Goal: Task Accomplishment & Management: Complete application form

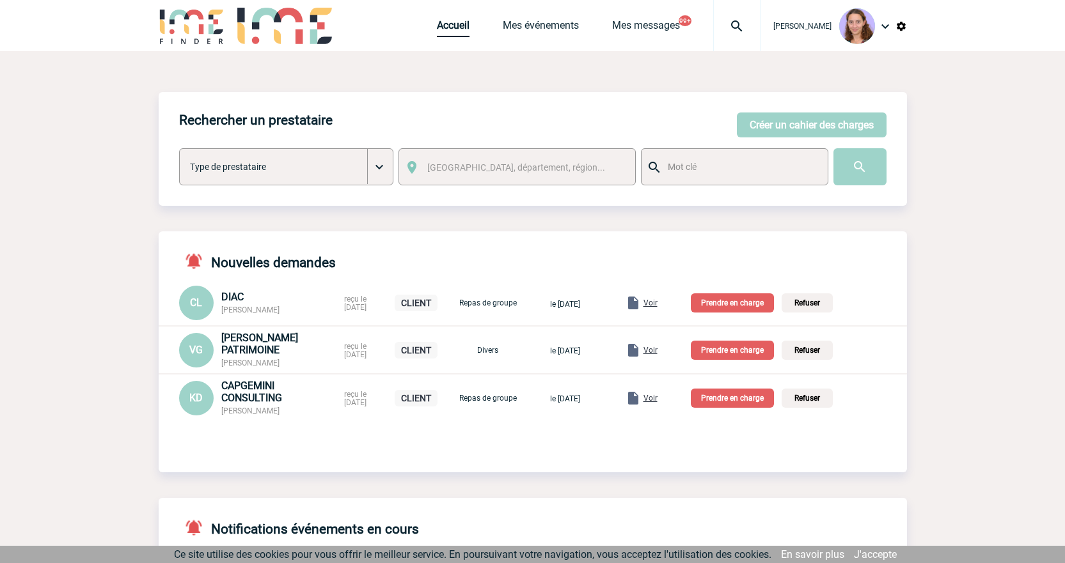
click at [456, 24] on link "Accueil" at bounding box center [453, 28] width 33 height 18
click at [712, 354] on p "Prendre en charge" at bounding box center [731, 350] width 83 height 19
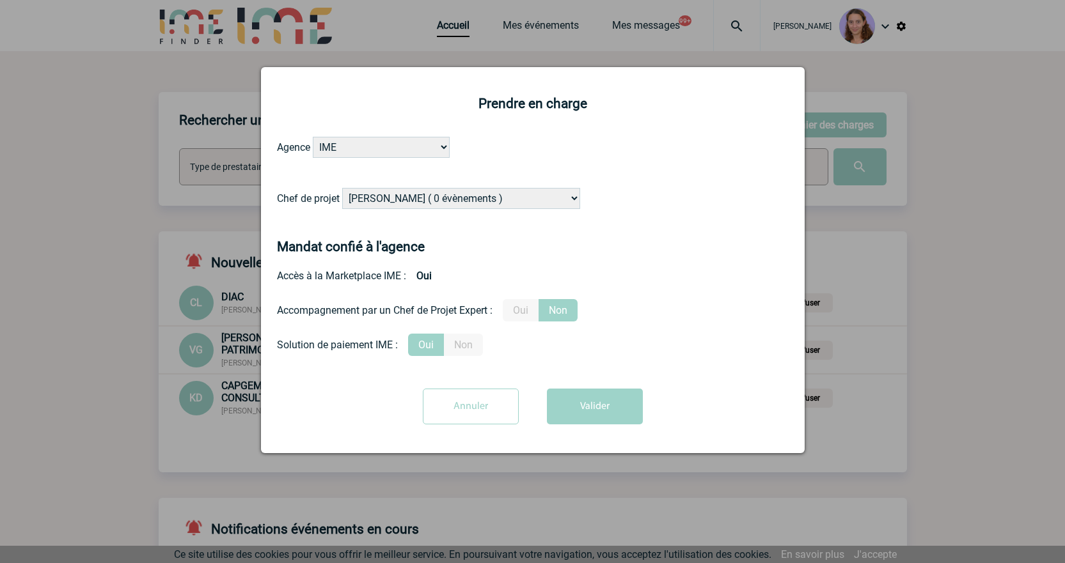
click at [459, 405] on input "Annuler" at bounding box center [471, 407] width 96 height 36
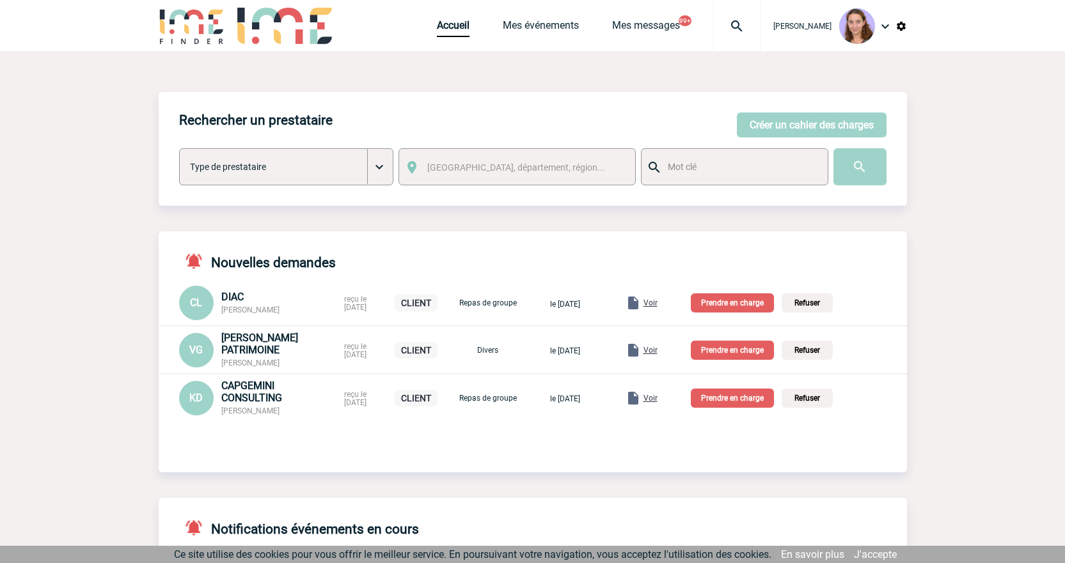
click at [657, 347] on span "Voir" at bounding box center [650, 350] width 14 height 9
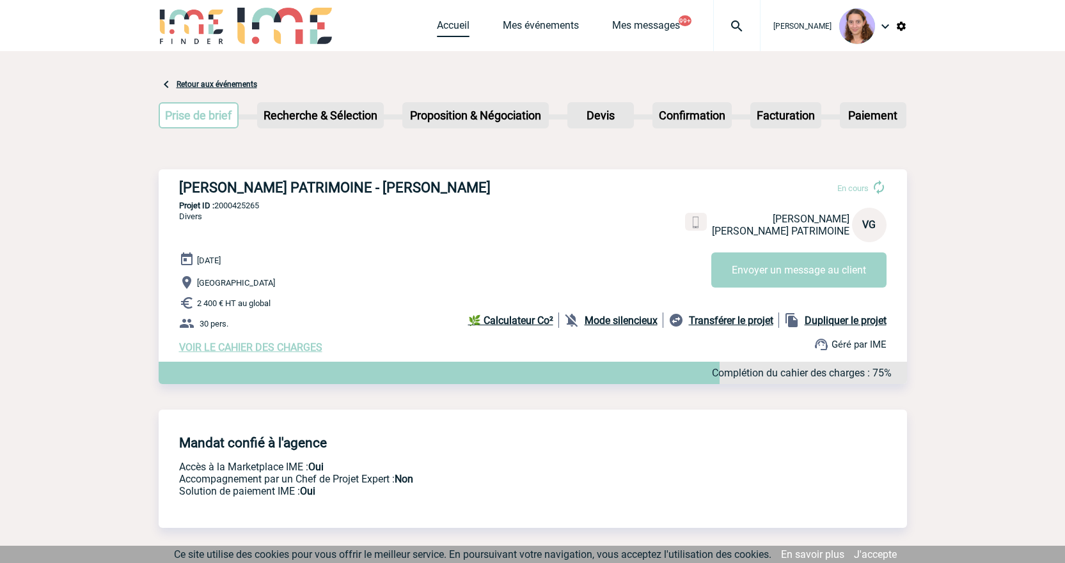
click at [452, 31] on link "Accueil" at bounding box center [453, 28] width 33 height 18
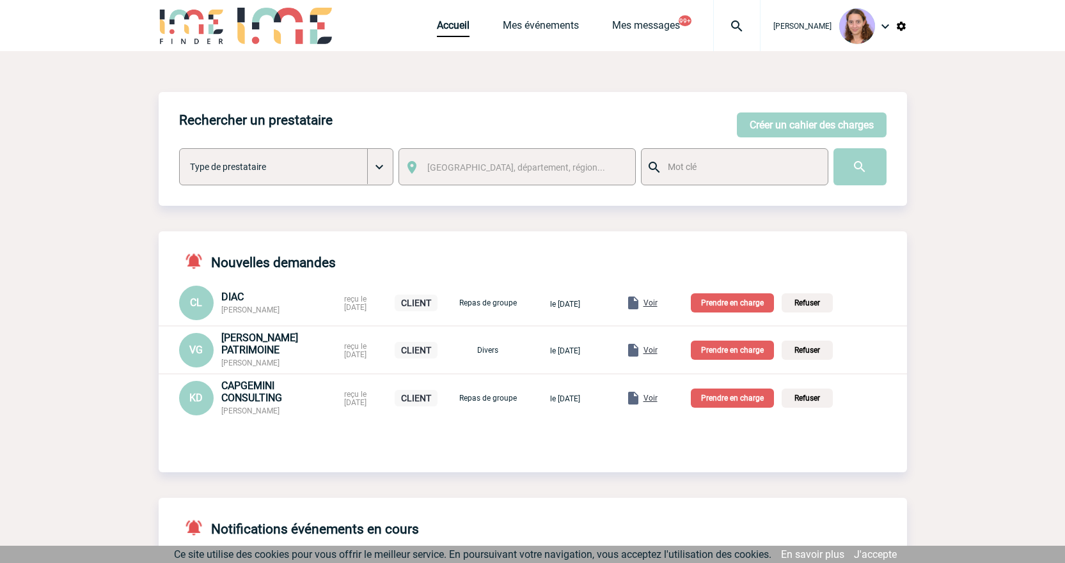
click at [736, 343] on p "Prendre en charge" at bounding box center [731, 350] width 83 height 19
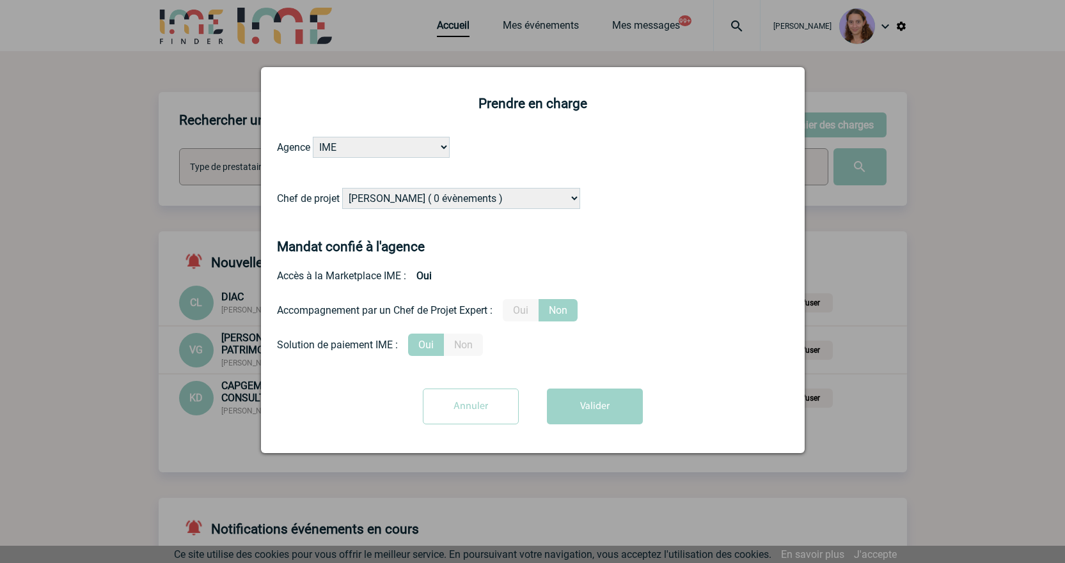
drag, startPoint x: 435, startPoint y: 199, endPoint x: 428, endPoint y: 198, distance: 6.5
click at [435, 199] on select "Alizée VERLAGUET ( 0 évènements ) Anne GIRAUD ( 1196 évènements ) Anne-François…" at bounding box center [461, 198] width 238 height 21
select select "131234"
click at [343, 189] on select "Alizée VERLAGUET ( 0 évènements ) Anne GIRAUD ( 1196 évènements ) Anne-François…" at bounding box center [461, 198] width 238 height 21
click at [598, 409] on button "Valider" at bounding box center [595, 407] width 96 height 36
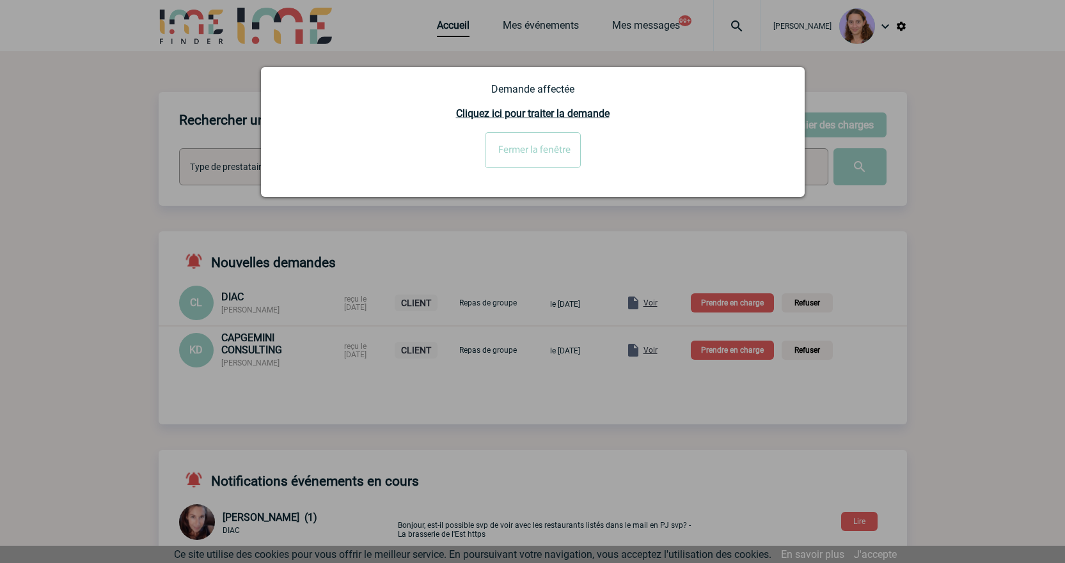
click at [740, 407] on div at bounding box center [532, 281] width 1065 height 563
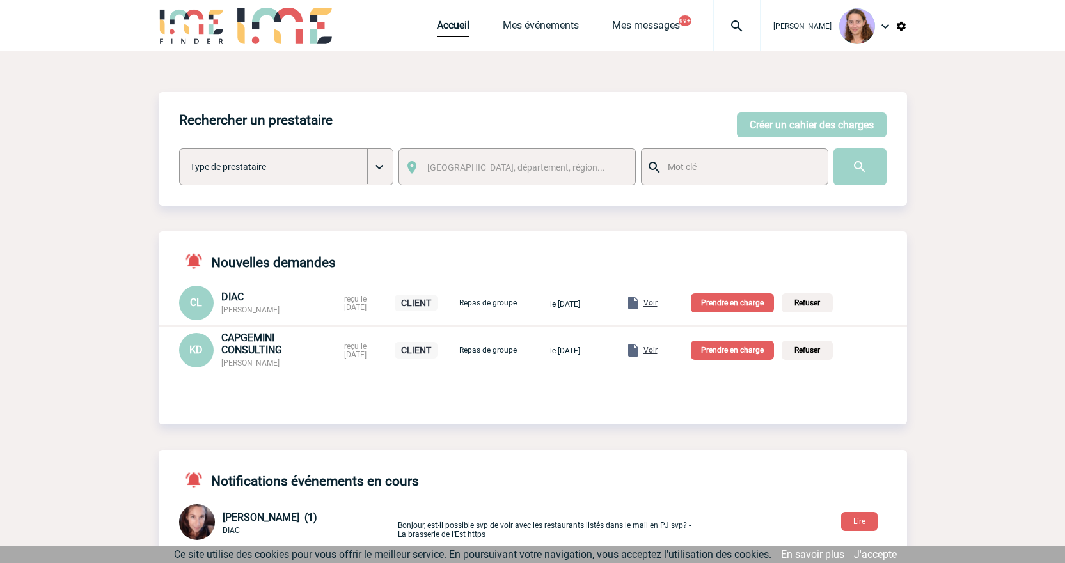
click at [657, 348] on span "Voir" at bounding box center [650, 350] width 14 height 9
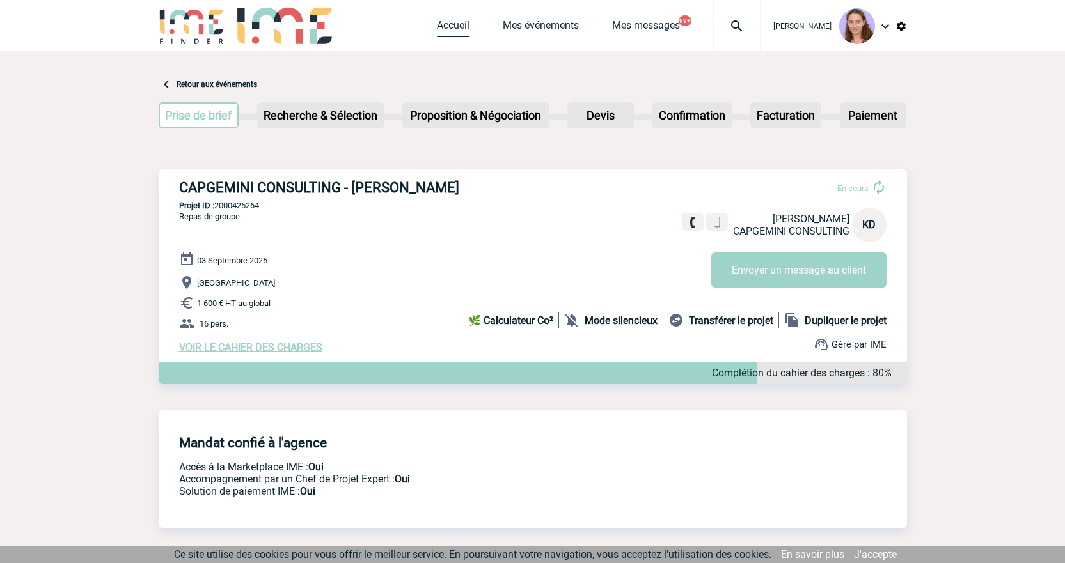
click at [443, 28] on link "Accueil" at bounding box center [453, 28] width 33 height 18
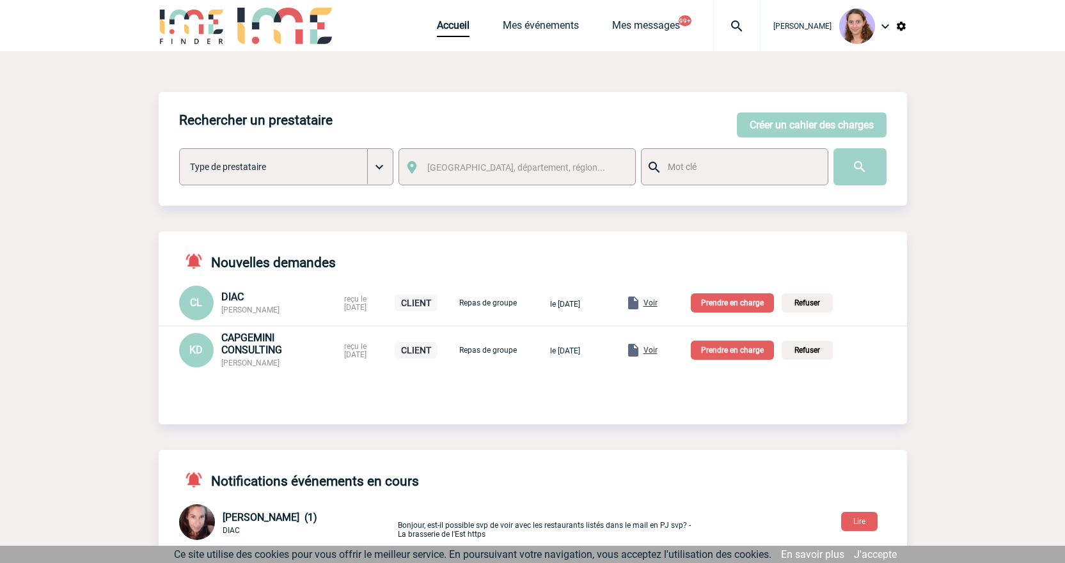
click at [748, 353] on p "Prendre en charge" at bounding box center [731, 350] width 83 height 19
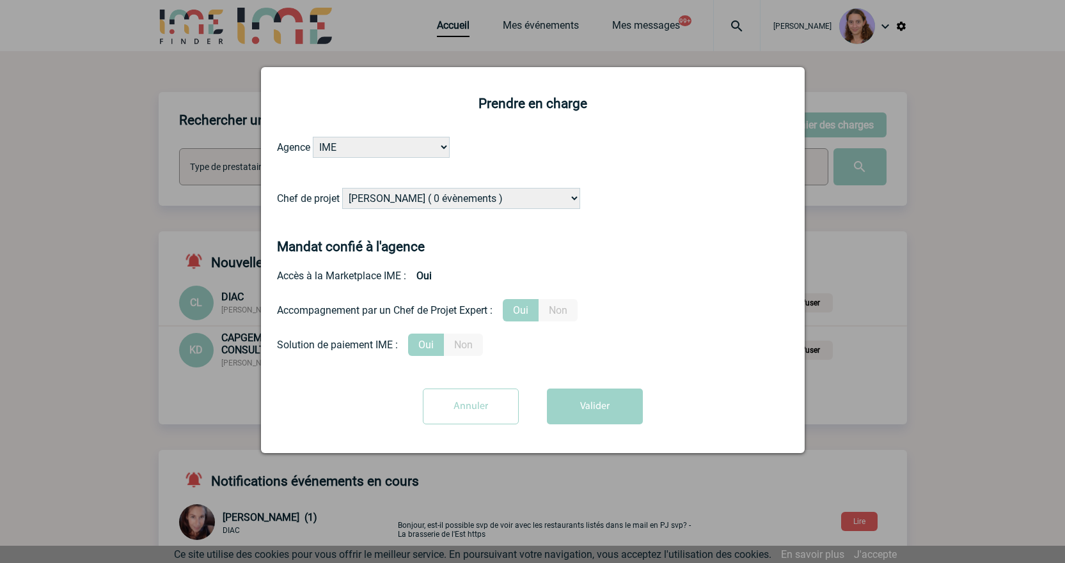
click at [457, 195] on select "Alizée VERLAGUET ( 0 évènements ) Anne GIRAUD ( 1196 évènements ) Anne-François…" at bounding box center [461, 198] width 238 height 21
select select "121547"
click at [343, 189] on select "Alizée VERLAGUET ( 0 évènements ) Anne GIRAUD ( 1196 évènements ) Anne-François…" at bounding box center [461, 198] width 238 height 21
click at [591, 406] on button "Valider" at bounding box center [595, 407] width 96 height 36
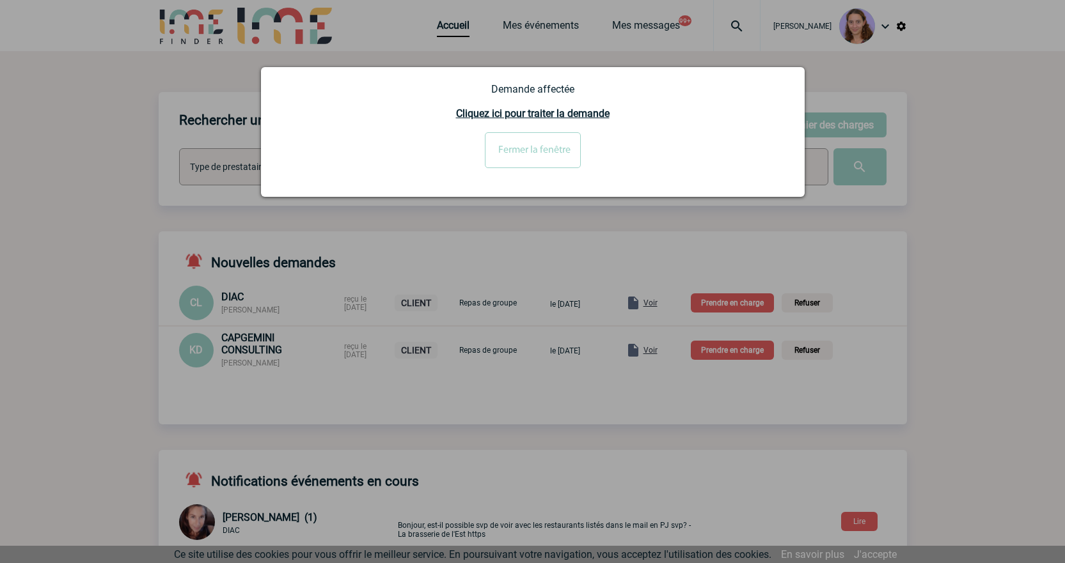
click at [905, 397] on div at bounding box center [532, 281] width 1065 height 563
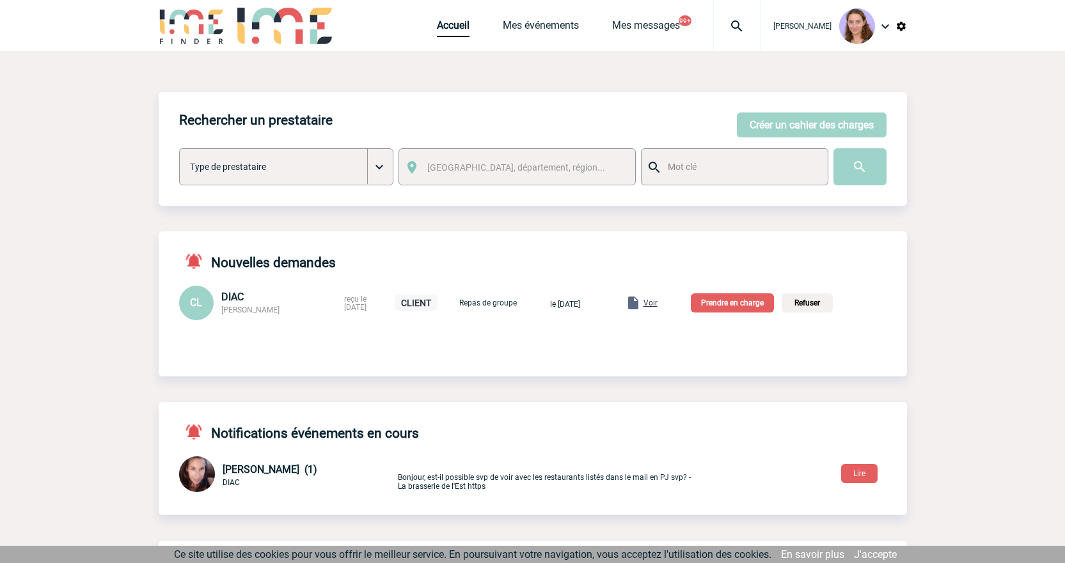
click at [657, 304] on span "Voir" at bounding box center [650, 303] width 14 height 9
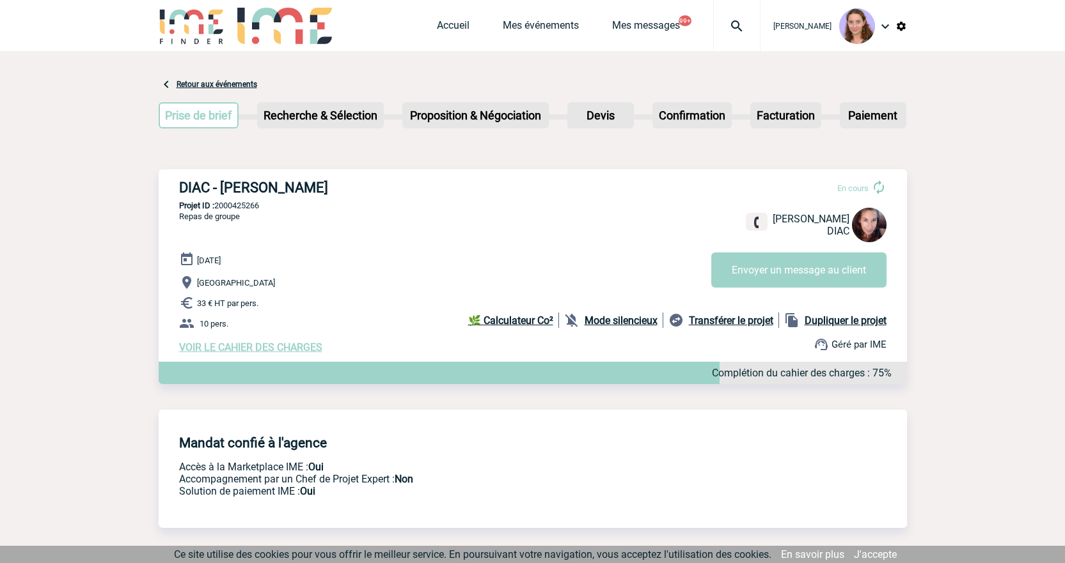
click at [458, 27] on link "Accueil" at bounding box center [453, 28] width 33 height 18
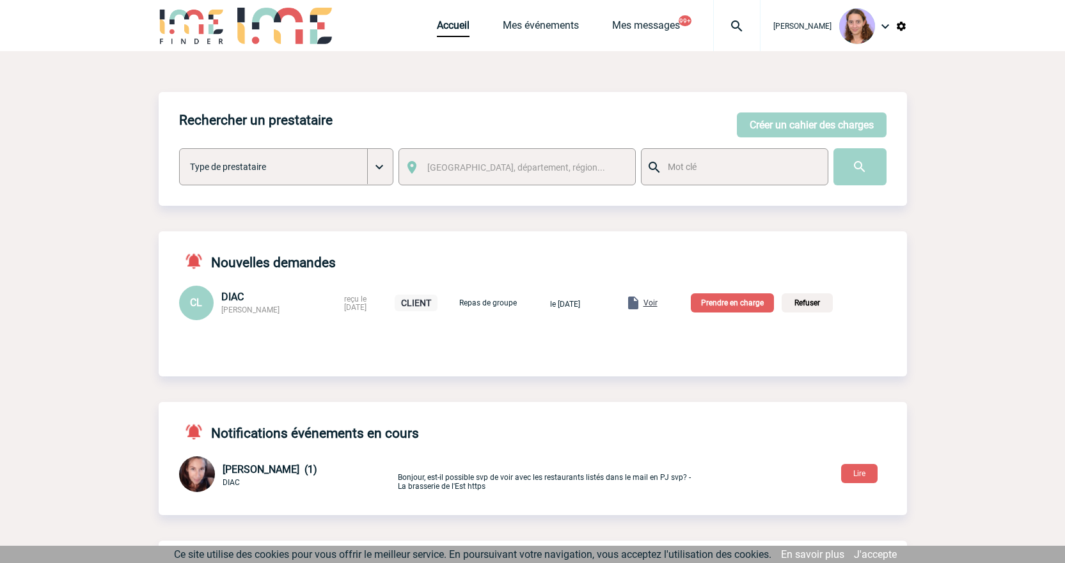
click at [745, 299] on p "Prendre en charge" at bounding box center [731, 302] width 83 height 19
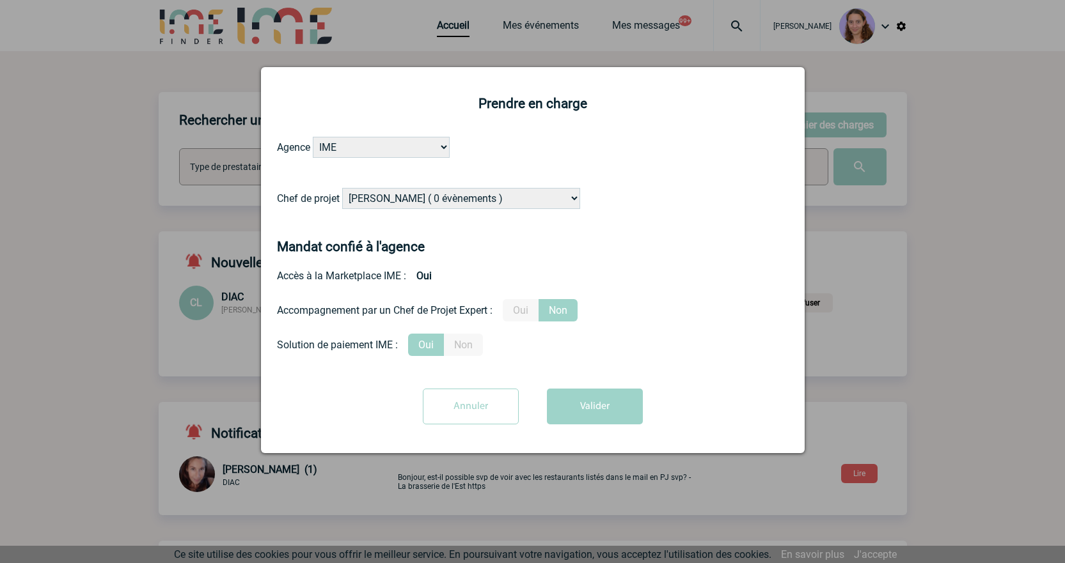
click at [490, 206] on select "Alizée VERLAGUET ( 0 évènements ) Anne GIRAUD ( 1196 évènements ) Anne-François…" at bounding box center [461, 198] width 238 height 21
select select "122719"
click at [343, 189] on select "Alizée VERLAGUET ( 0 évènements ) Anne GIRAUD ( 1196 évènements ) Anne-François…" at bounding box center [461, 198] width 238 height 21
click at [621, 410] on button "Valider" at bounding box center [595, 407] width 96 height 36
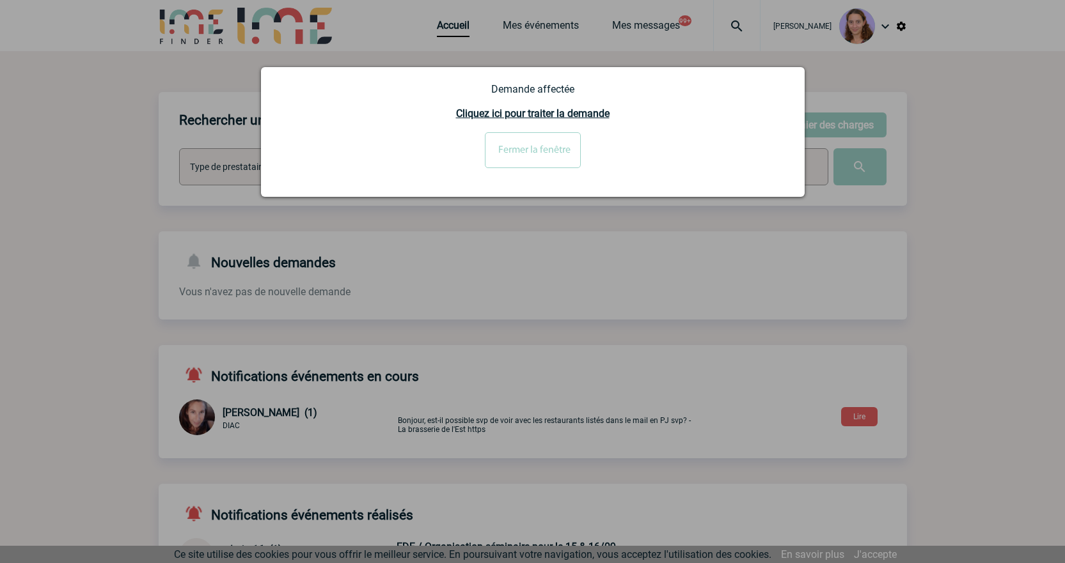
click at [526, 148] on input "Fermer la fenêtre" at bounding box center [533, 150] width 96 height 36
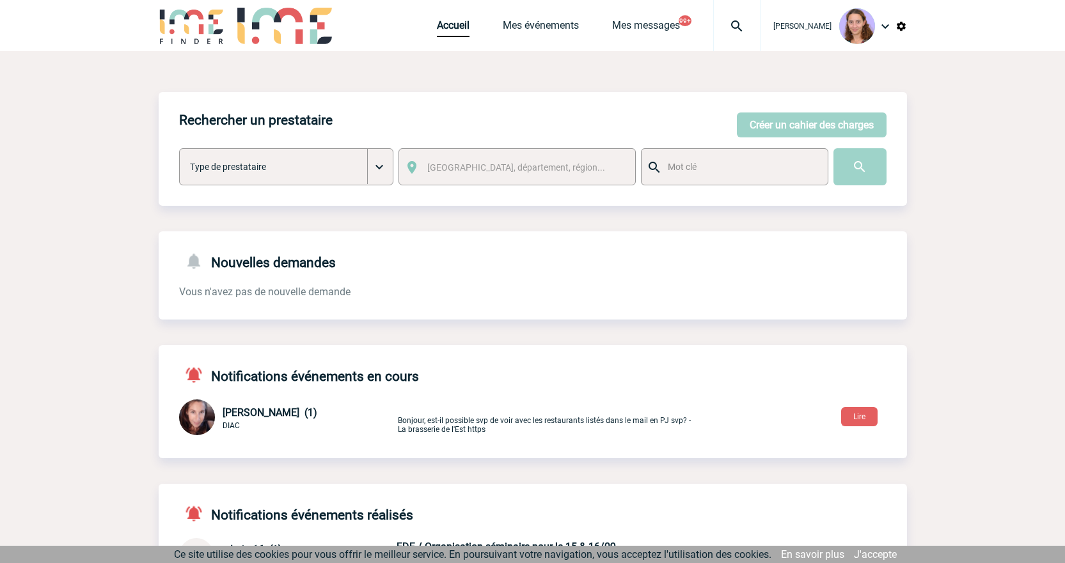
click at [789, 120] on button "Créer un cahier des charges" at bounding box center [812, 125] width 150 height 25
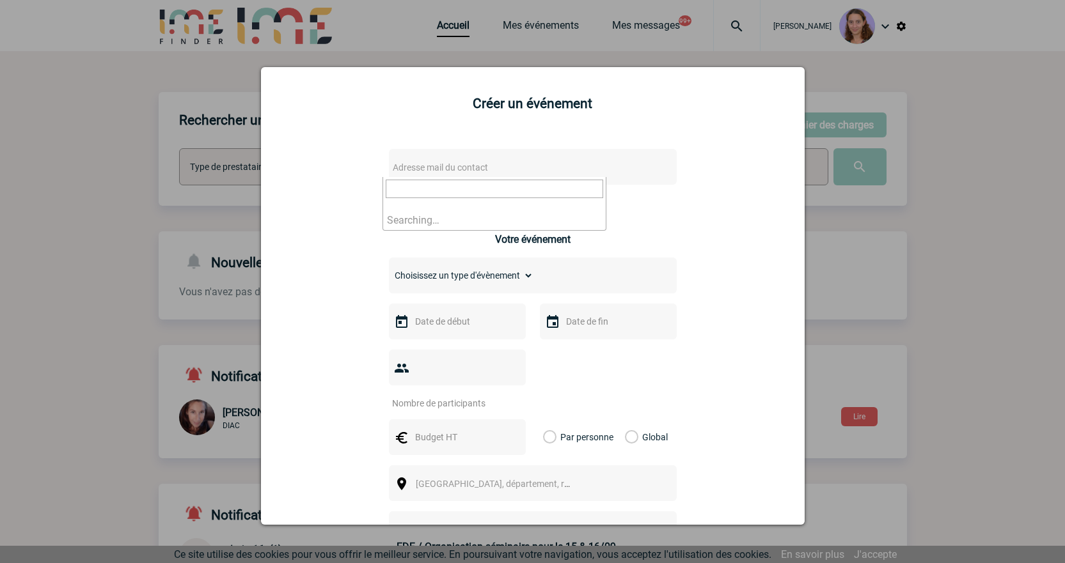
click at [474, 166] on span "Adresse mail du contact" at bounding box center [440, 167] width 95 height 10
drag, startPoint x: 458, startPoint y: 185, endPoint x: 329, endPoint y: 176, distance: 129.5
click at [329, 176] on body "Claudia MILAZZO Accueil Mes événements 99+ 99+" at bounding box center [532, 395] width 1065 height 790
click at [532, 194] on input "q.gelle@manitou-group.com>" at bounding box center [494, 189] width 217 height 19
type input "q.gelle@manitou-group.com"
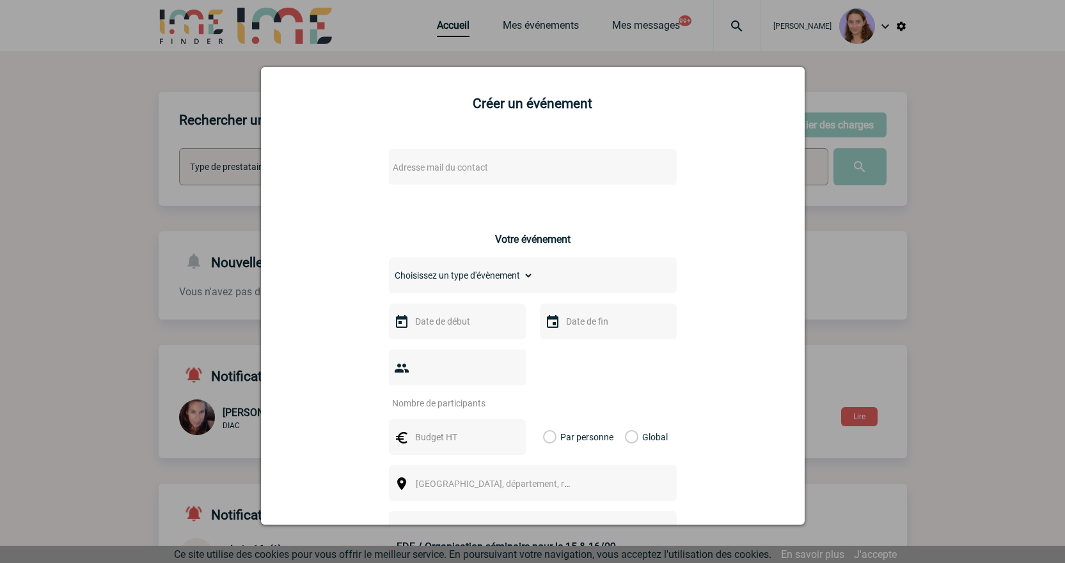
click at [459, 54] on div at bounding box center [532, 281] width 1065 height 563
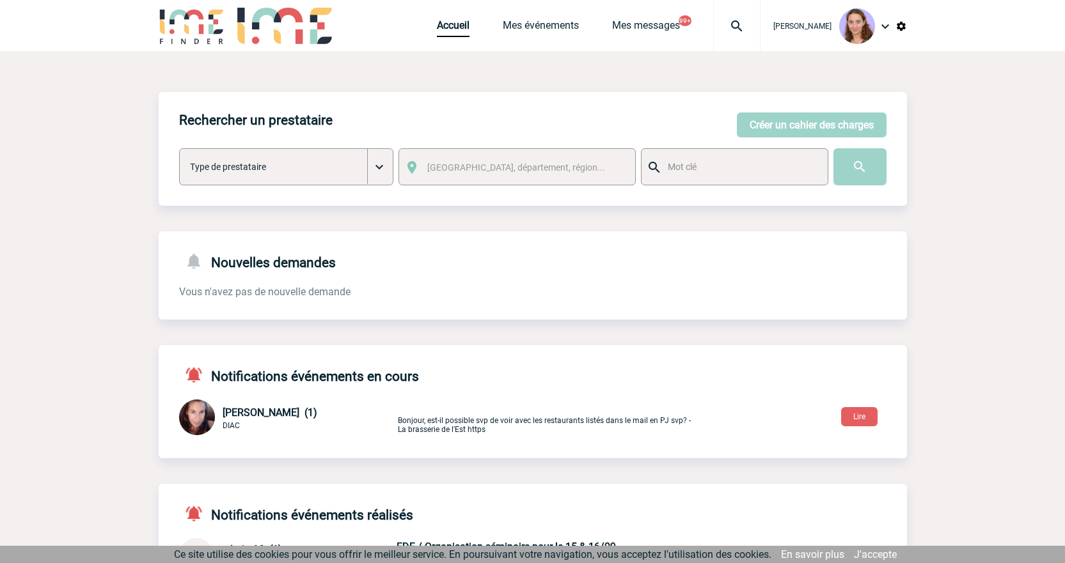
click at [736, 31] on img at bounding box center [737, 26] width 46 height 15
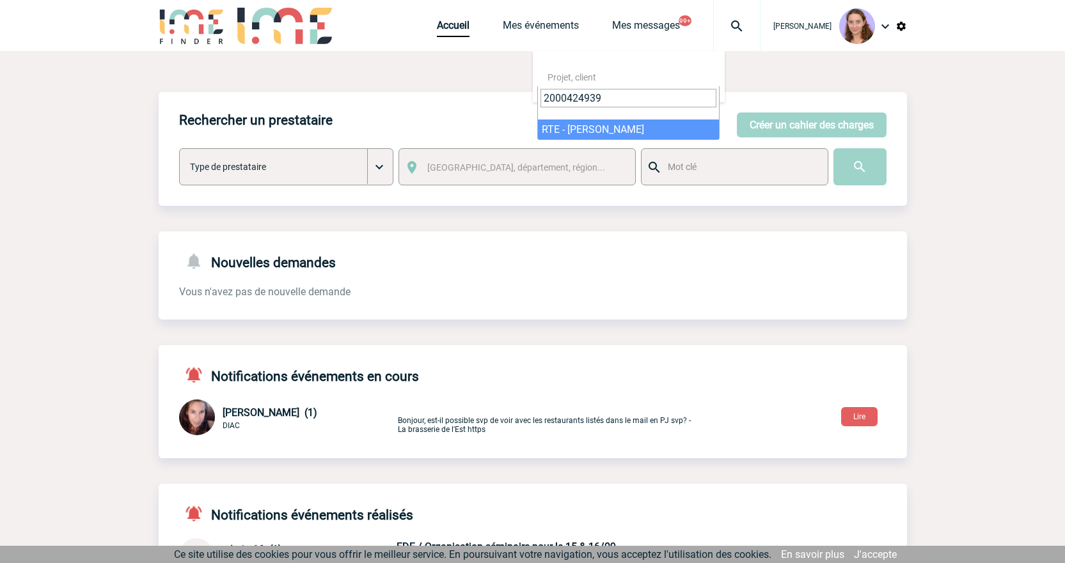
type input "2000424939"
select select "24440"
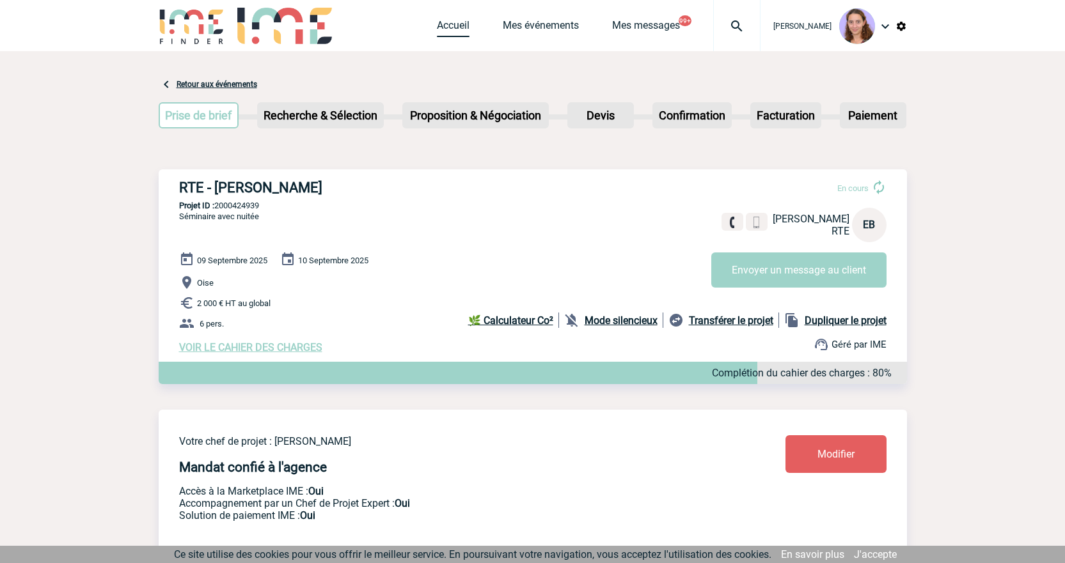
click at [451, 31] on link "Accueil" at bounding box center [453, 28] width 33 height 18
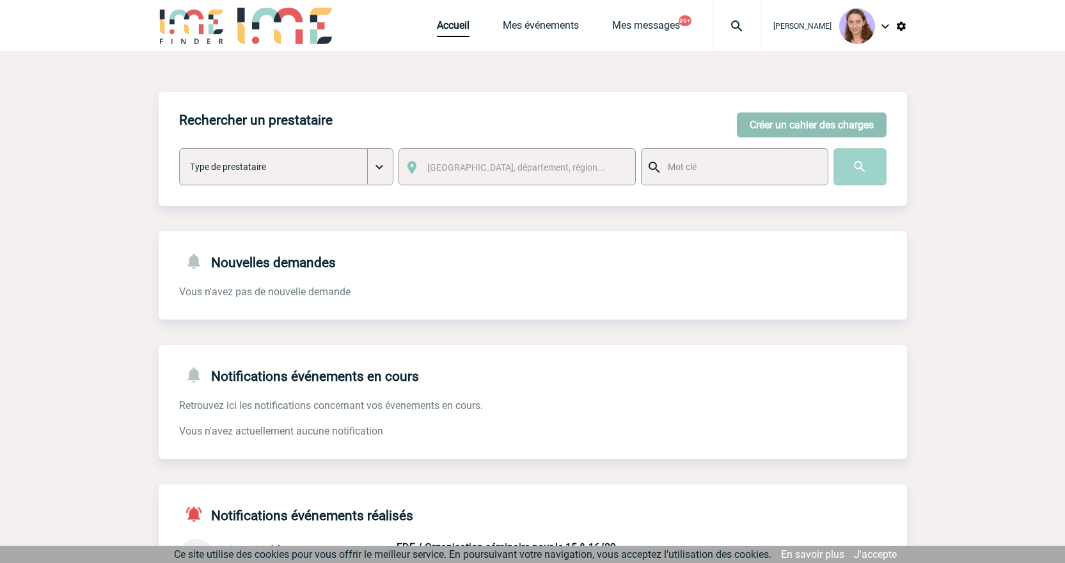
click at [754, 127] on button "Créer un cahier des charges" at bounding box center [812, 125] width 150 height 25
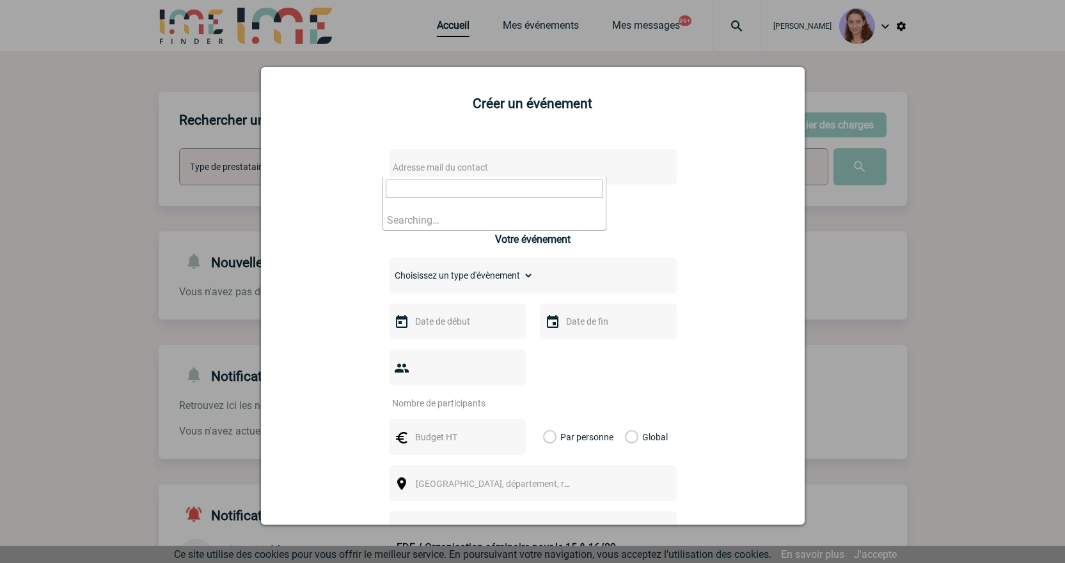
click at [592, 162] on span "Adresse mail du contact" at bounding box center [499, 168] width 224 height 18
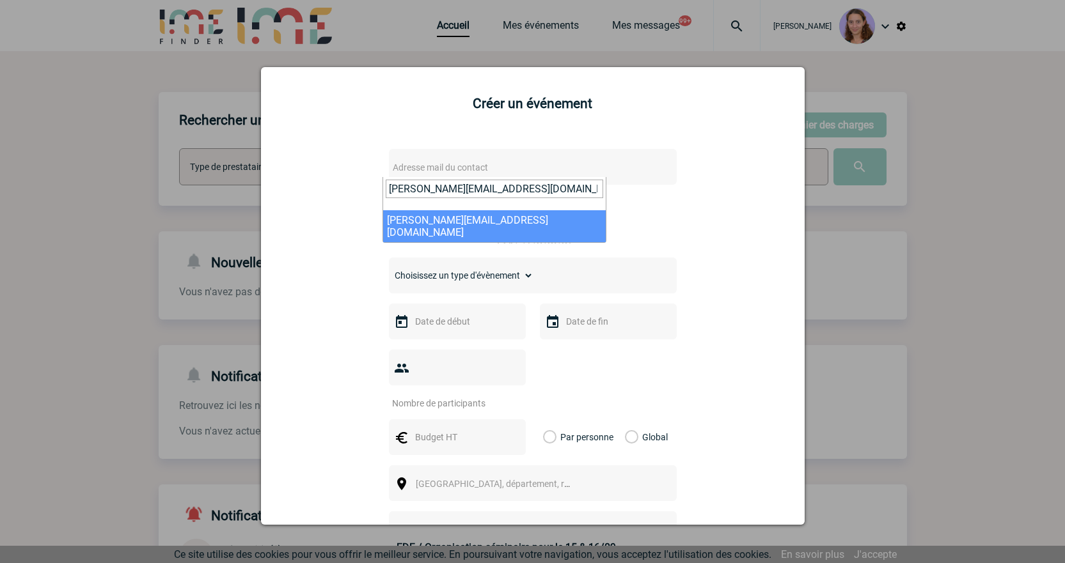
type input "richard.lay@amplifon.com"
select select "125187"
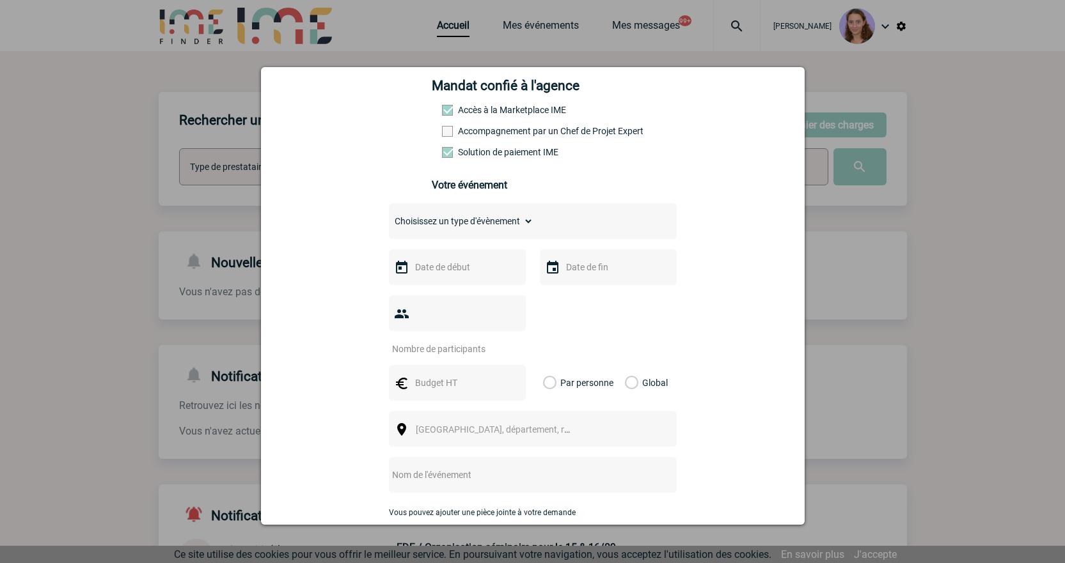
scroll to position [192, 0]
click at [410, 228] on select "Choisissez un type d'évènement Séminaire avec nuitée Séminaire sans nuitée Repa…" at bounding box center [461, 221] width 144 height 18
select select "4"
click at [389, 215] on select "Choisissez un type d'évènement Séminaire avec nuitée Séminaire sans nuitée Repa…" at bounding box center [461, 221] width 144 height 18
click at [468, 274] on input "text" at bounding box center [456, 266] width 88 height 17
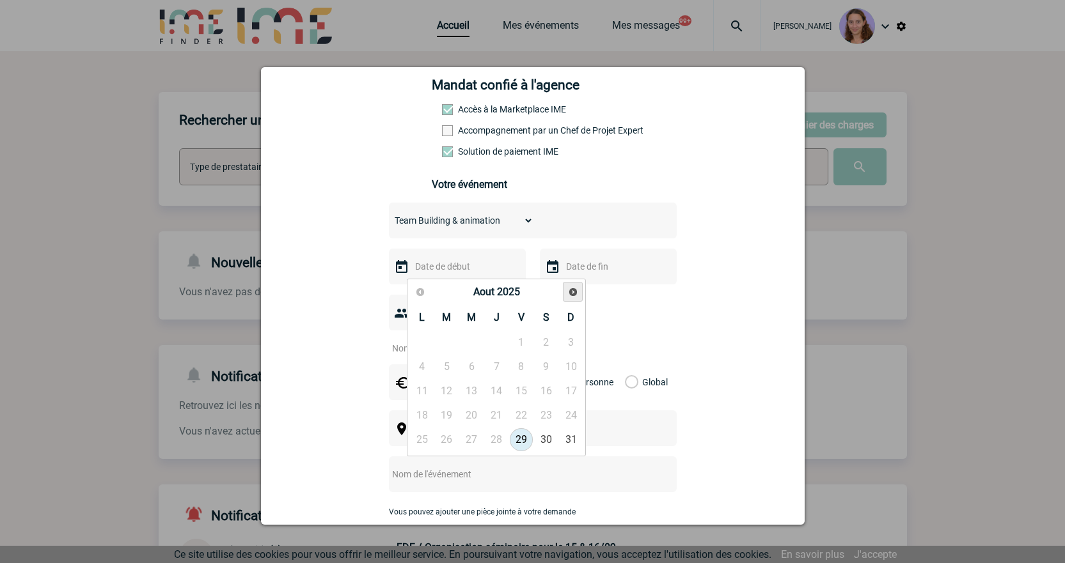
click at [571, 287] on span "Suivant" at bounding box center [573, 292] width 10 height 10
click at [497, 404] on link "25" at bounding box center [497, 415] width 24 height 23
click at [511, 275] on div "25-09-2025" at bounding box center [457, 267] width 137 height 36
click at [494, 263] on input "25-09-2025" at bounding box center [456, 266] width 88 height 17
click at [492, 390] on link "18" at bounding box center [497, 391] width 24 height 23
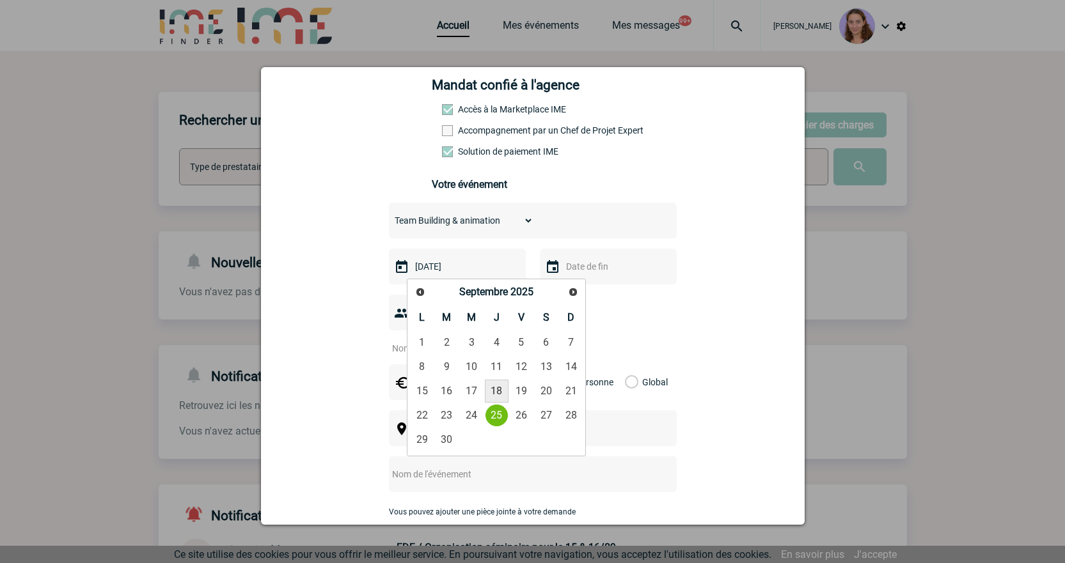
type input "18-09-2025"
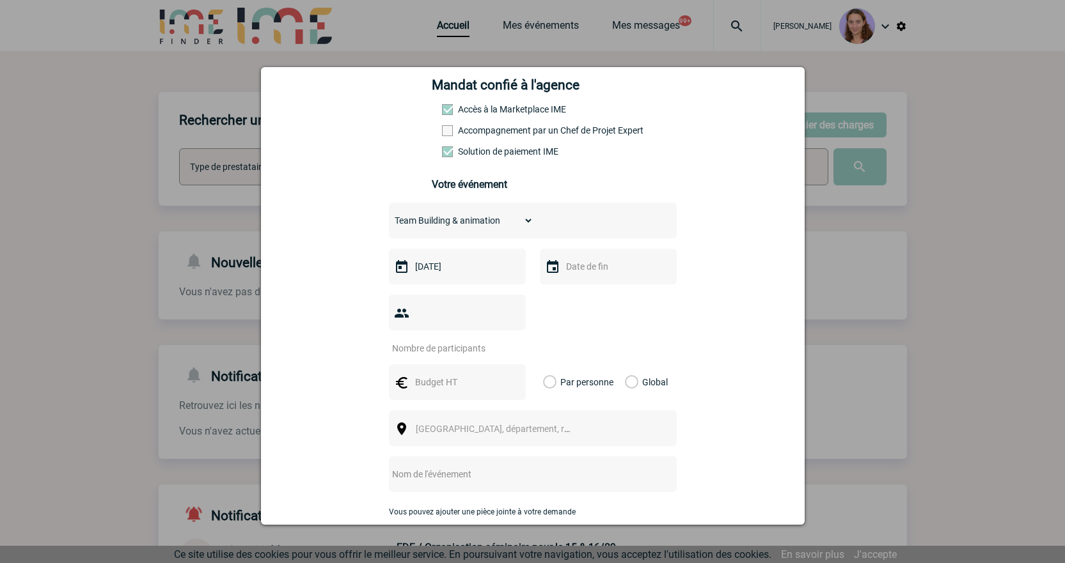
click at [454, 340] on input "number" at bounding box center [449, 348] width 120 height 17
type input "8"
click at [452, 374] on input "text" at bounding box center [456, 382] width 88 height 17
type input "736"
click at [628, 364] on label "Global" at bounding box center [629, 382] width 8 height 36
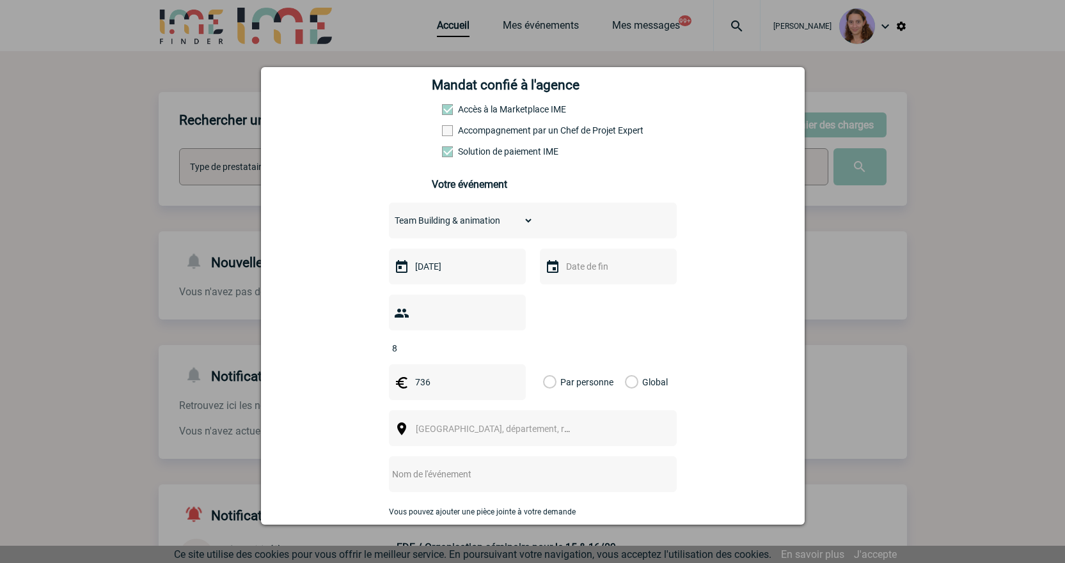
click at [0, 0] on input "Global" at bounding box center [0, 0] width 0 height 0
click at [516, 424] on span "Ville, département, région..." at bounding box center [505, 429] width 178 height 10
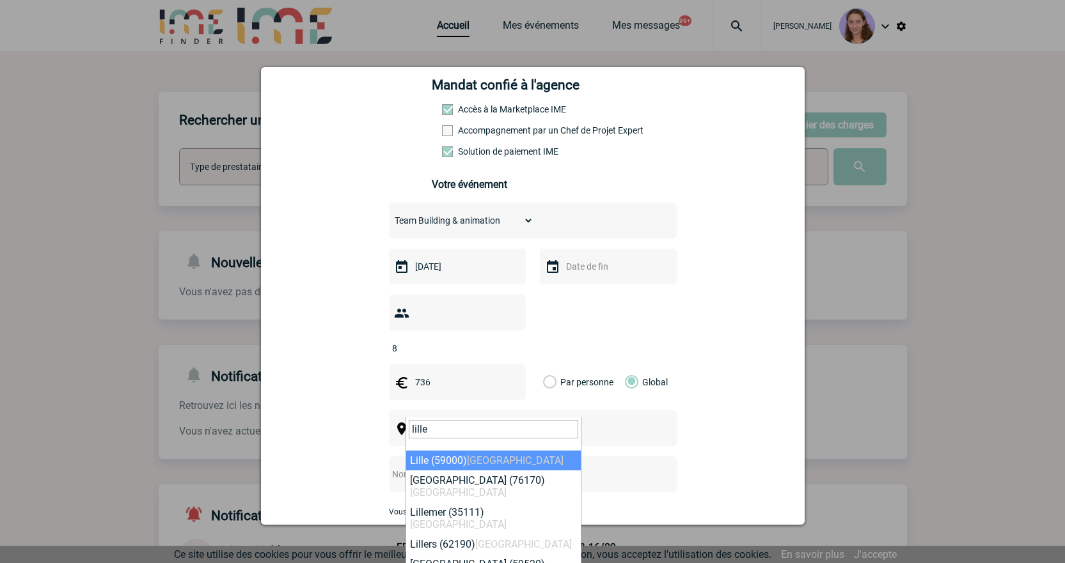
type input "lille"
select select "15081"
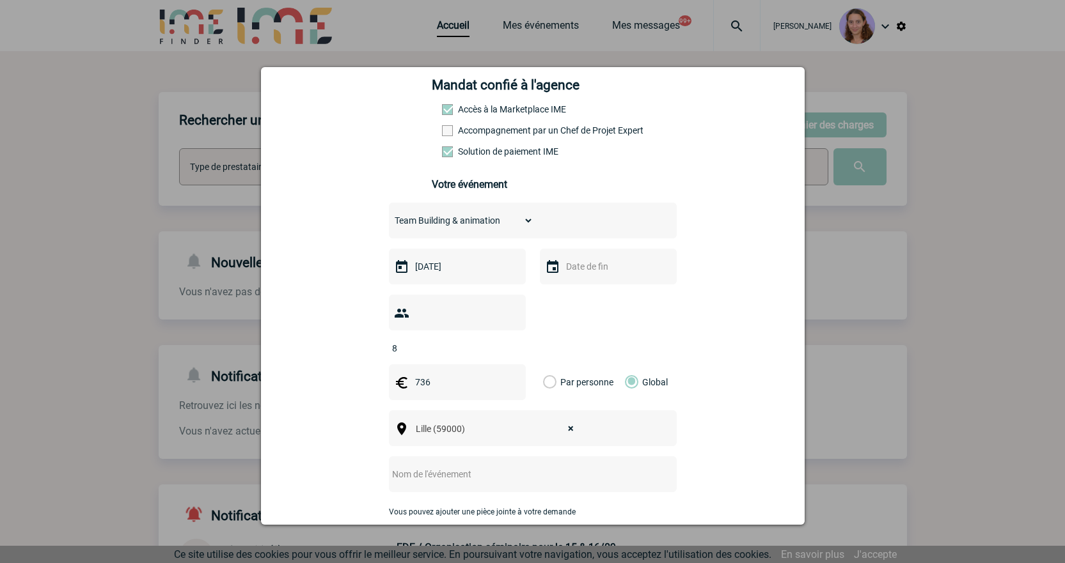
click at [440, 466] on input "text" at bounding box center [516, 474] width 254 height 17
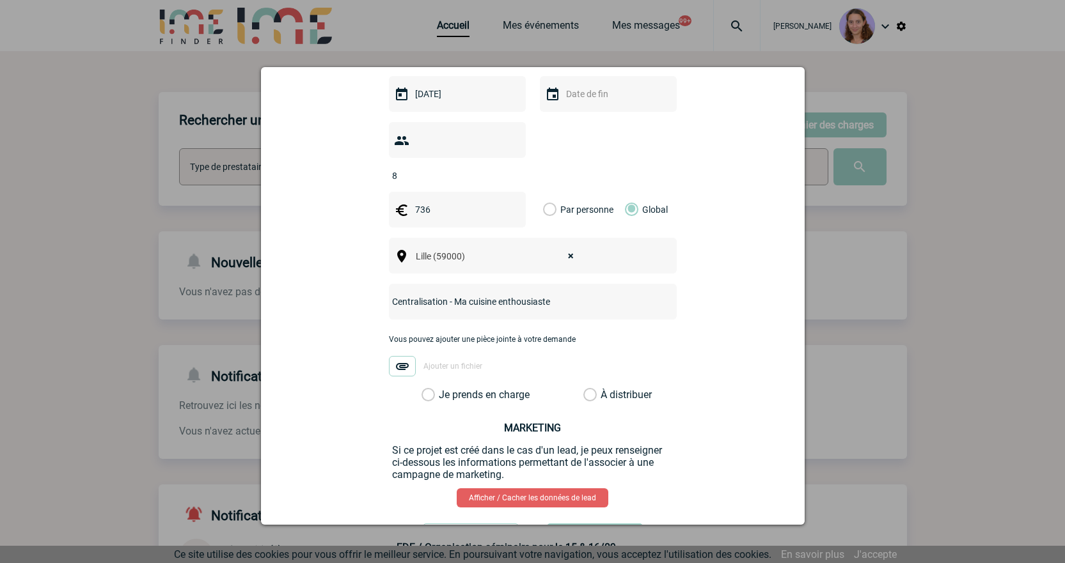
scroll to position [384, 0]
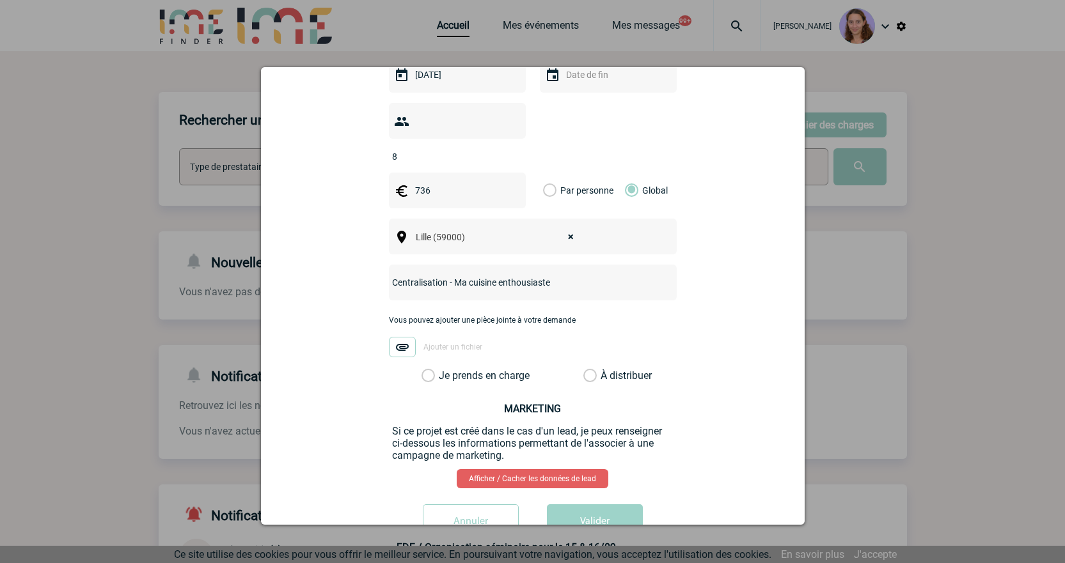
type input "Centralisation - Ma cuisine enthousiaste"
click at [590, 370] on label "À distribuer" at bounding box center [589, 376] width 13 height 13
click at [0, 0] on input "À distribuer" at bounding box center [0, 0] width 0 height 0
click at [599, 480] on div "richard.lay@amplifon.com richard.lay@amplifon.com Vous cherchez à assigner le c…" at bounding box center [532, 151] width 511 height 797
click at [605, 504] on button "Valider" at bounding box center [595, 522] width 96 height 36
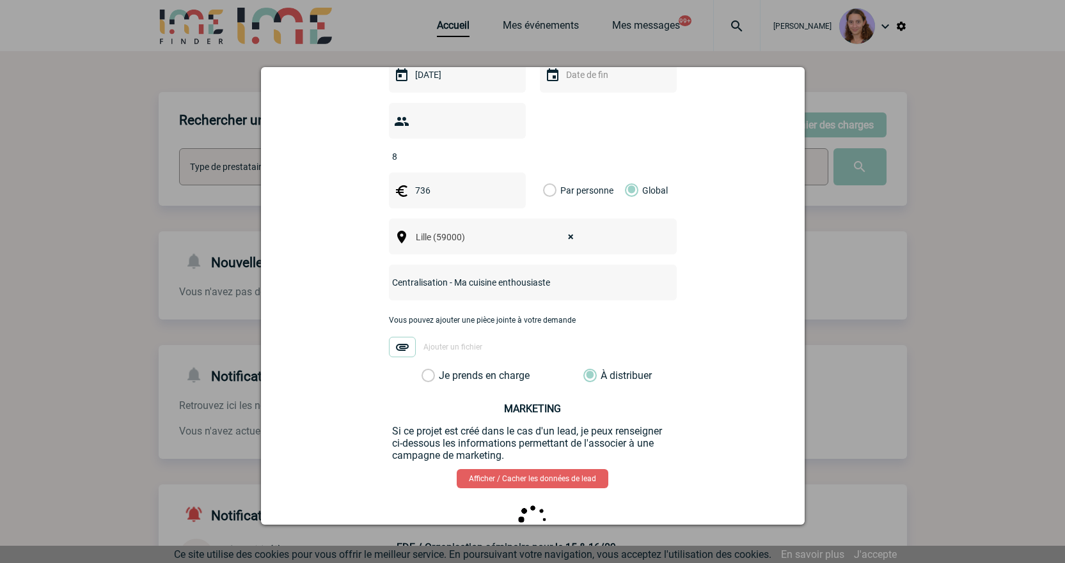
scroll to position [0, 0]
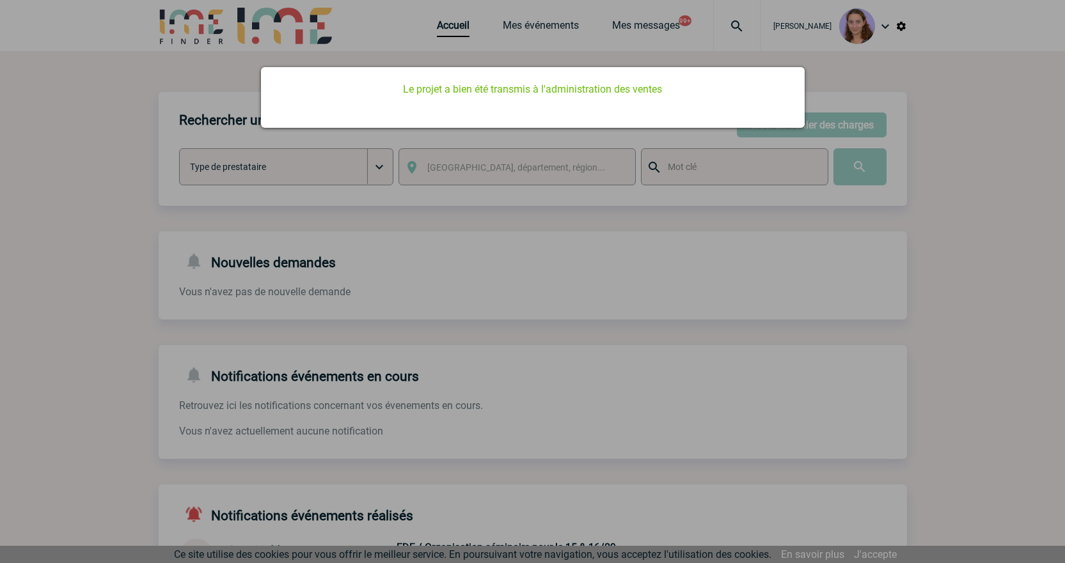
drag, startPoint x: 359, startPoint y: 159, endPoint x: 384, endPoint y: 127, distance: 40.5
click at [359, 159] on div at bounding box center [532, 281] width 1065 height 563
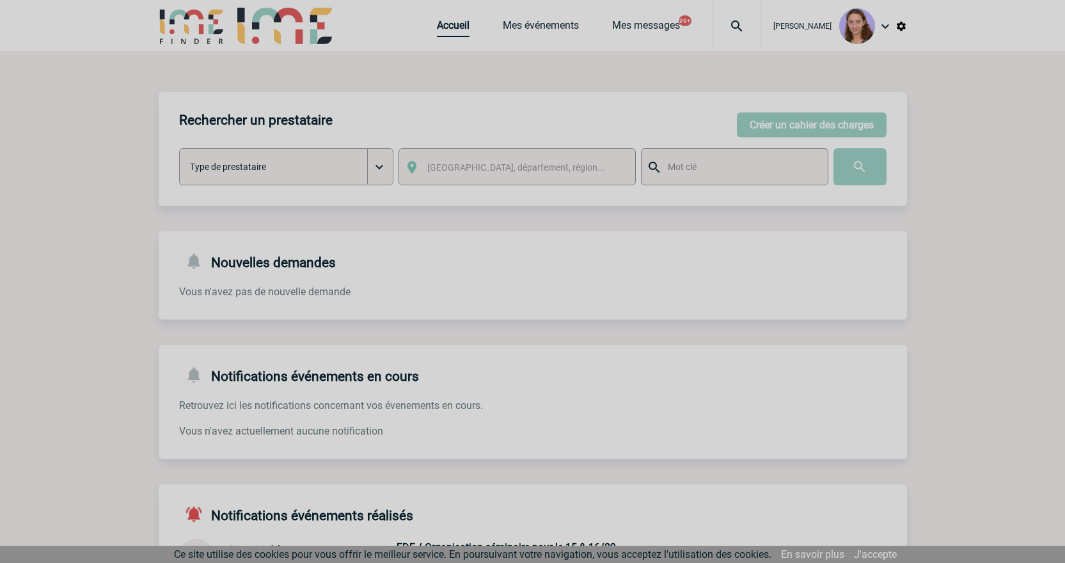
click at [443, 24] on body "Claudia MILAZZO Accueil Mes événements 99+ 99+" at bounding box center [532, 395] width 1065 height 791
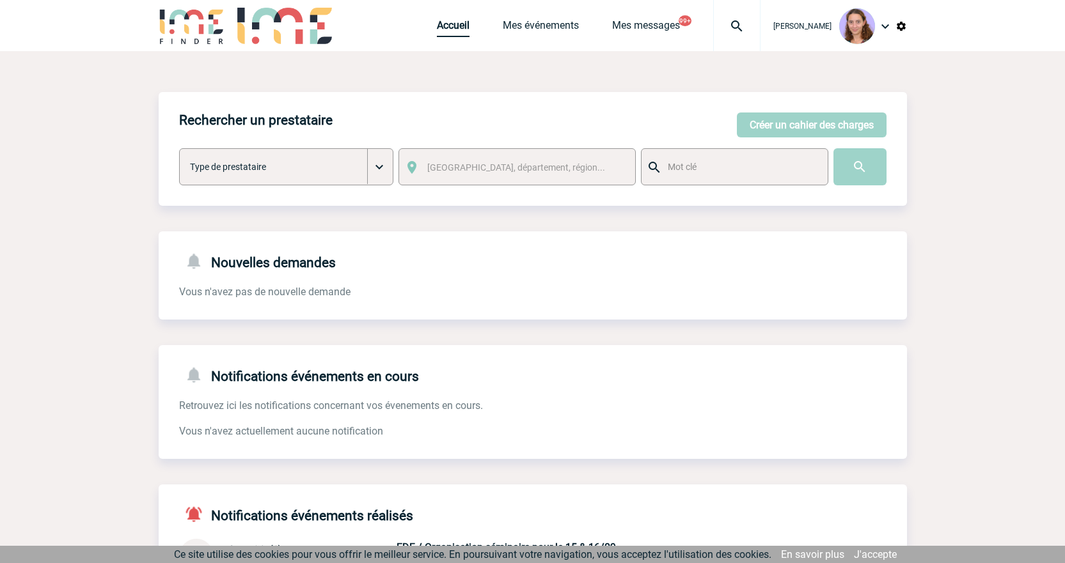
click at [443, 24] on link "Accueil" at bounding box center [453, 28] width 33 height 18
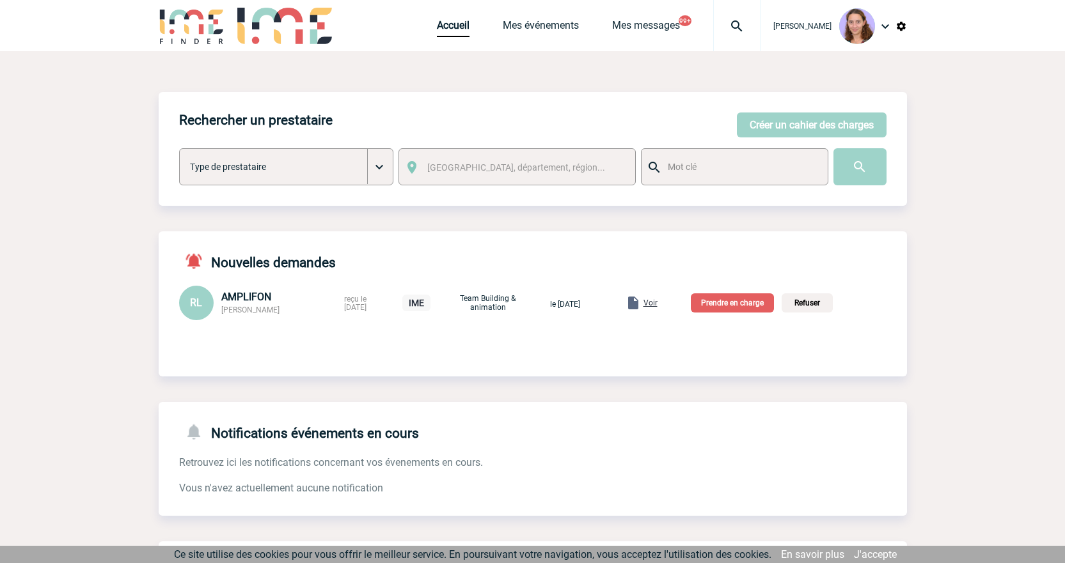
click at [657, 306] on span "Voir" at bounding box center [650, 303] width 14 height 9
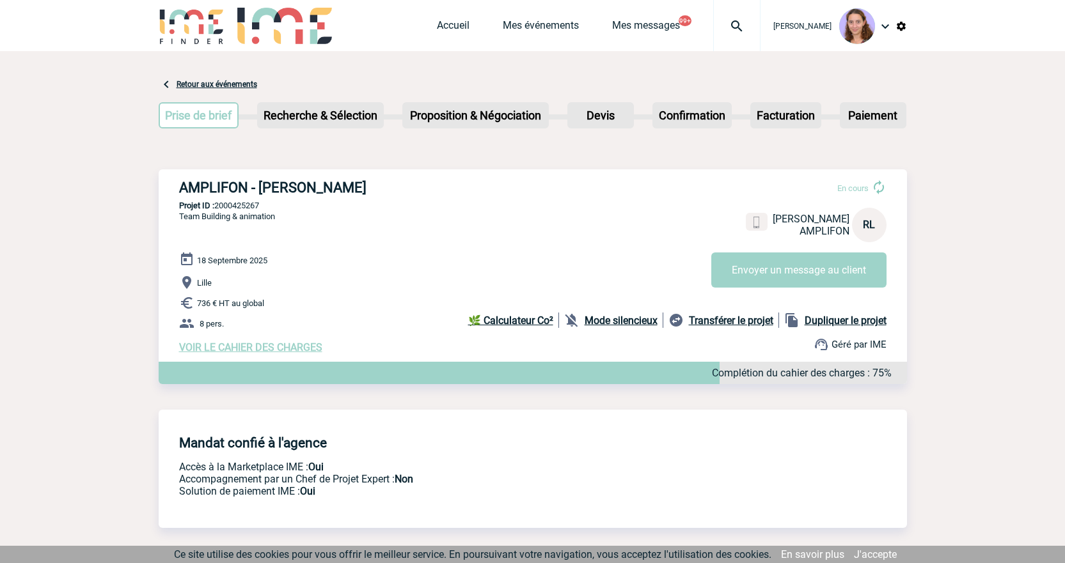
click at [242, 210] on p "Projet ID : 2000425267" at bounding box center [533, 206] width 748 height 10
copy p "2000425267"
click at [444, 31] on link "Accueil" at bounding box center [453, 28] width 33 height 18
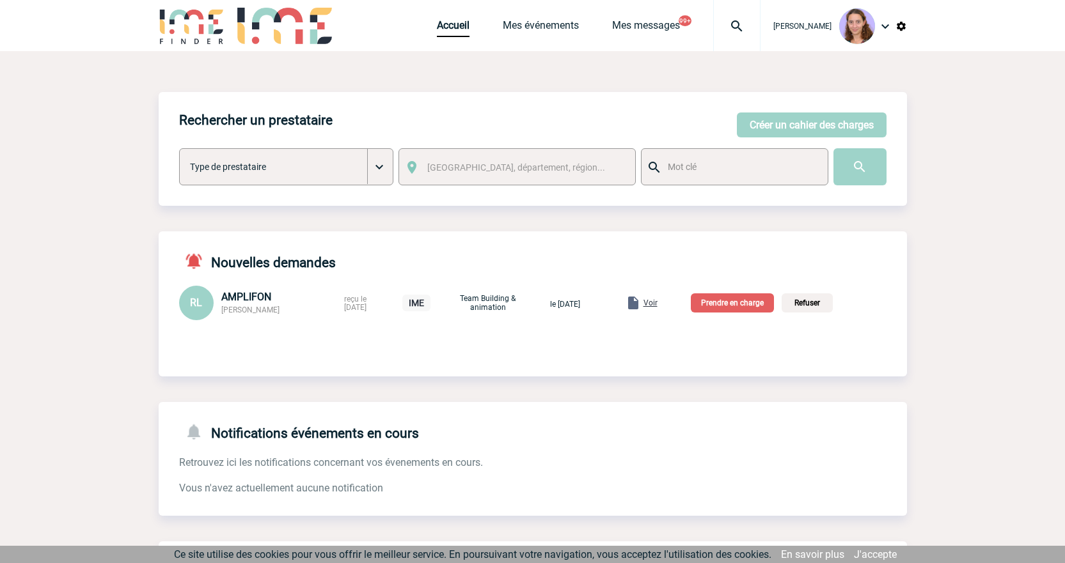
click at [728, 302] on p "Prendre en charge" at bounding box center [731, 302] width 83 height 19
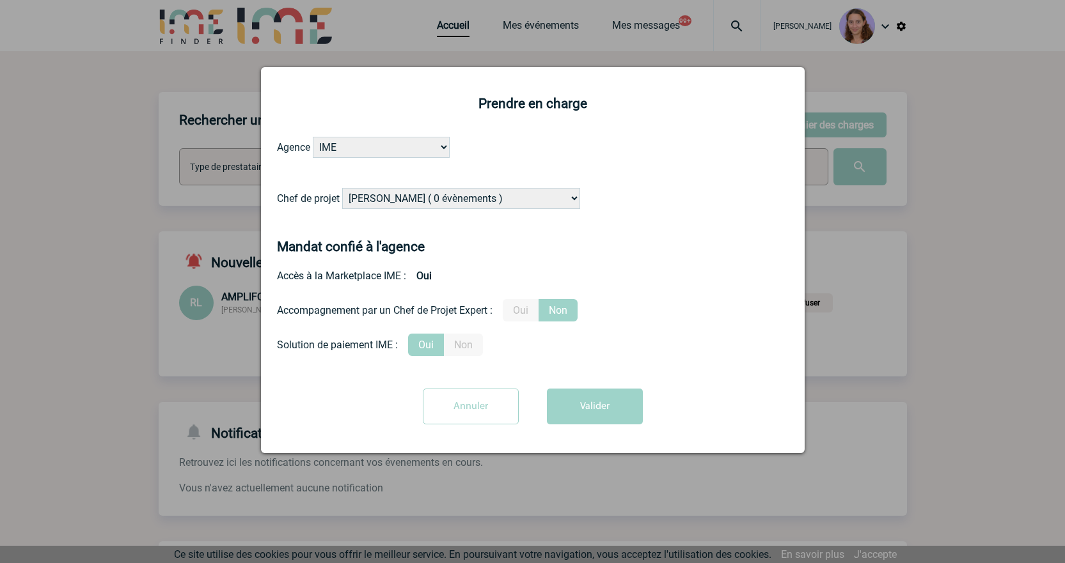
click at [455, 203] on select "[PERSON_NAME] ( 0 évènements ) [PERSON_NAME] ( 1196 évènements ) [PERSON_NAME] …" at bounding box center [461, 198] width 238 height 21
select select "131349"
click at [343, 189] on select "[PERSON_NAME] ( 0 évènements ) [PERSON_NAME] ( 1196 évènements ) [PERSON_NAME] …" at bounding box center [461, 198] width 238 height 21
click at [595, 390] on button "Valider" at bounding box center [595, 407] width 96 height 36
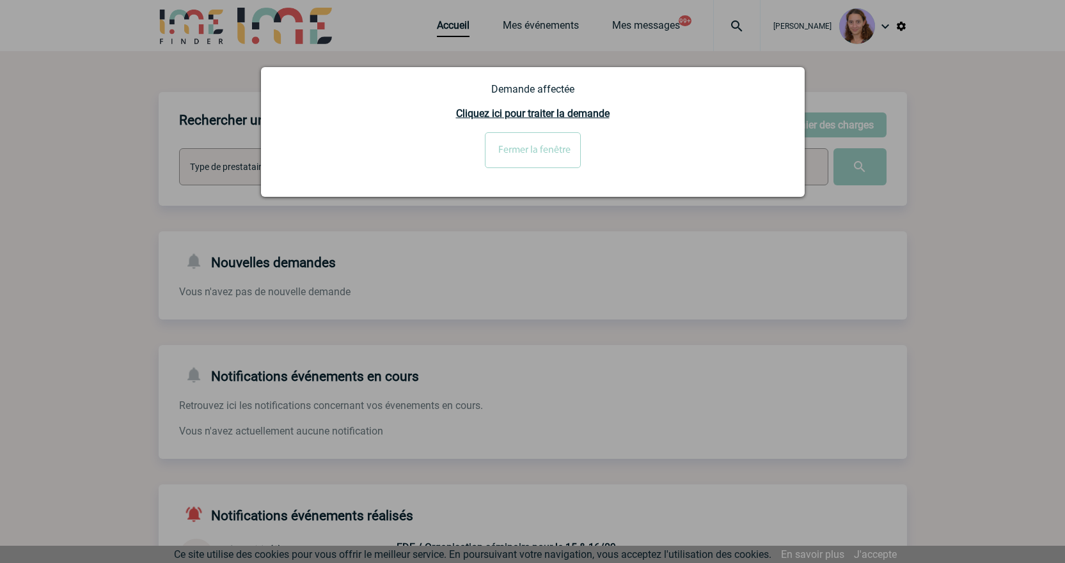
drag, startPoint x: 510, startPoint y: 147, endPoint x: 111, endPoint y: 160, distance: 399.8
click at [510, 147] on input "Fermer la fenêtre" at bounding box center [533, 150] width 96 height 36
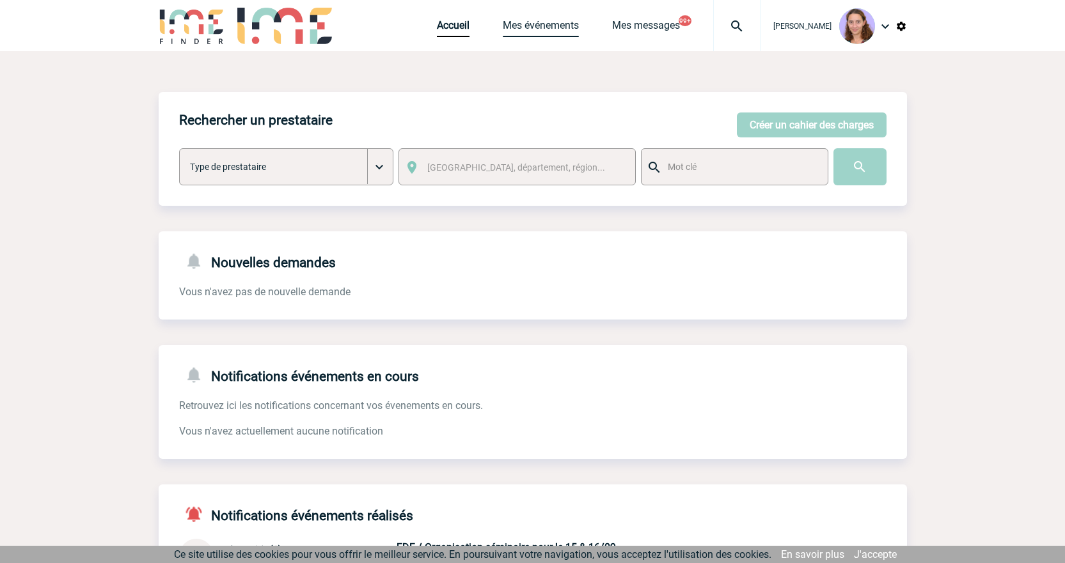
click at [536, 28] on link "Mes événements" at bounding box center [541, 28] width 76 height 18
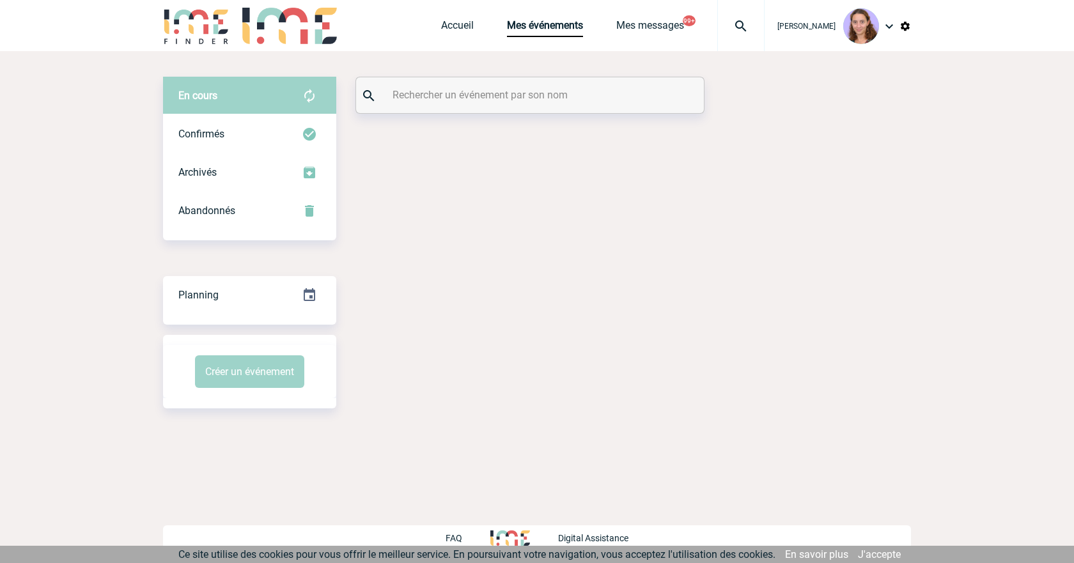
drag, startPoint x: 0, startPoint y: 0, endPoint x: 445, endPoint y: 99, distance: 455.9
click at [445, 99] on input "text" at bounding box center [531, 95] width 285 height 19
paste input "Fraisse"
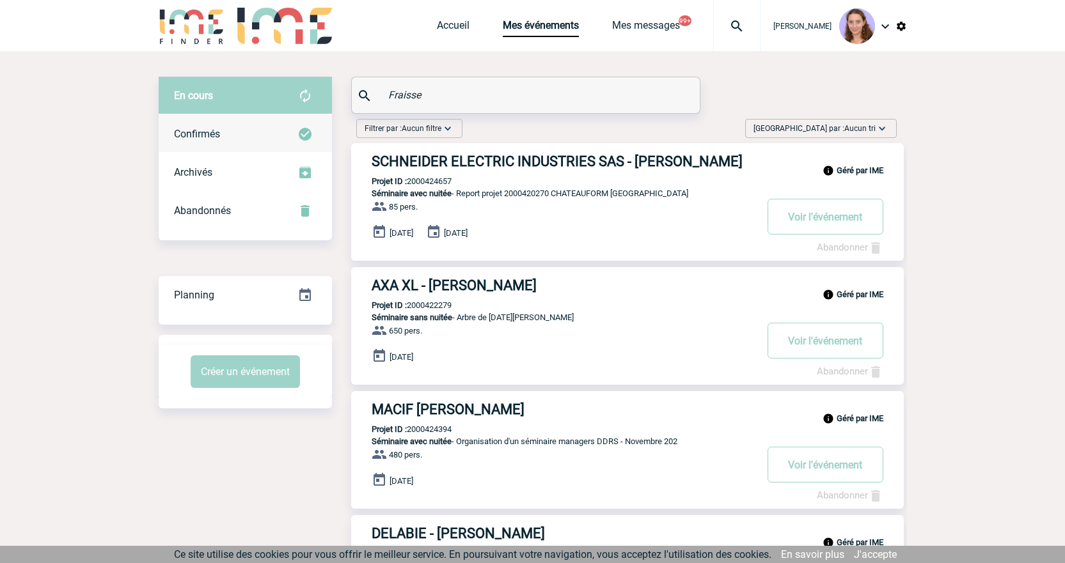
type input "Fraisse"
click at [307, 121] on div "Confirmés" at bounding box center [245, 134] width 173 height 38
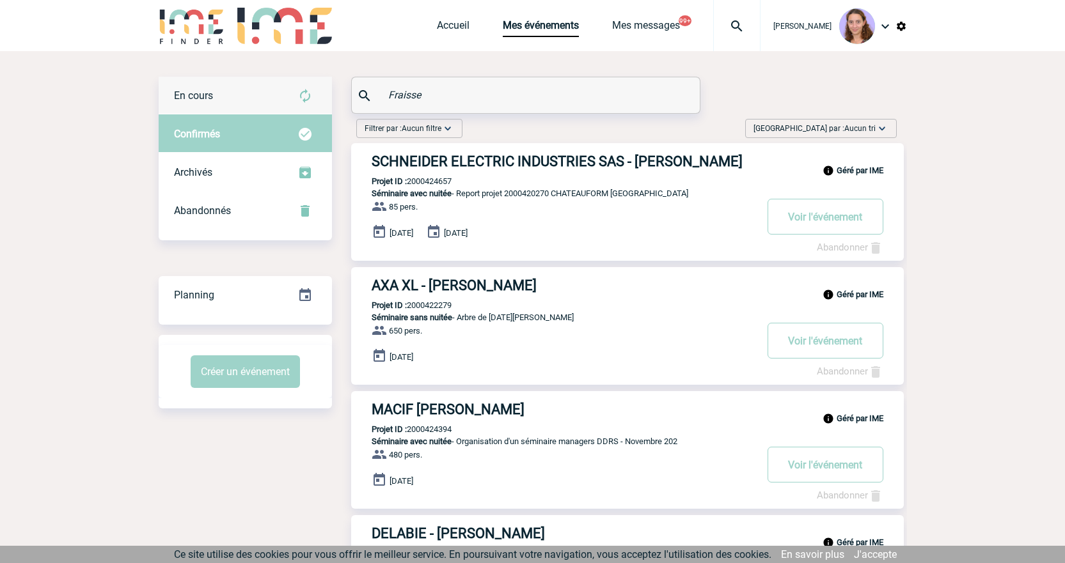
click at [301, 100] on img at bounding box center [304, 95] width 15 height 15
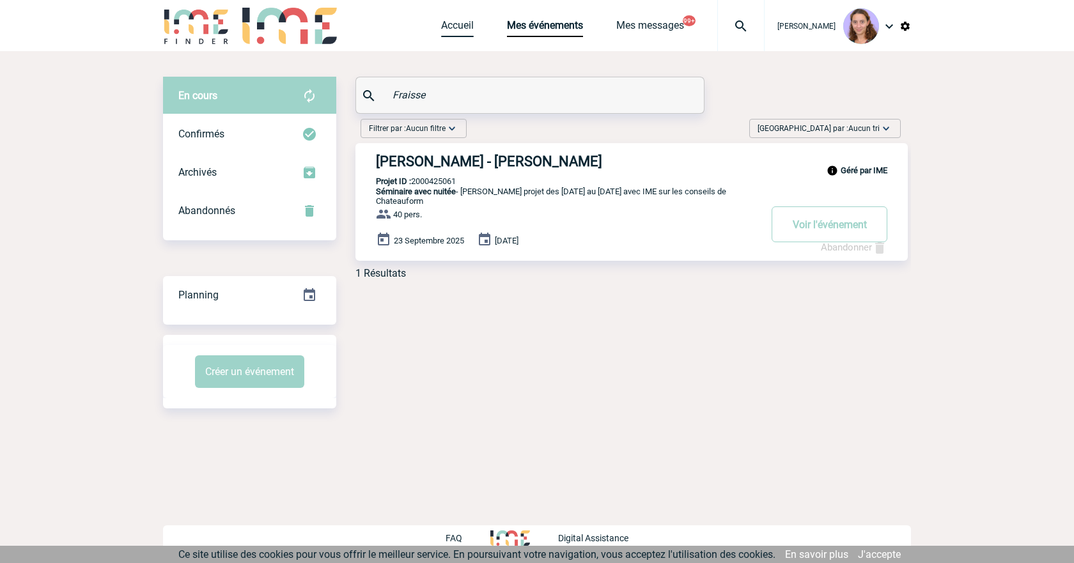
click at [441, 25] on link "Accueil" at bounding box center [457, 28] width 33 height 18
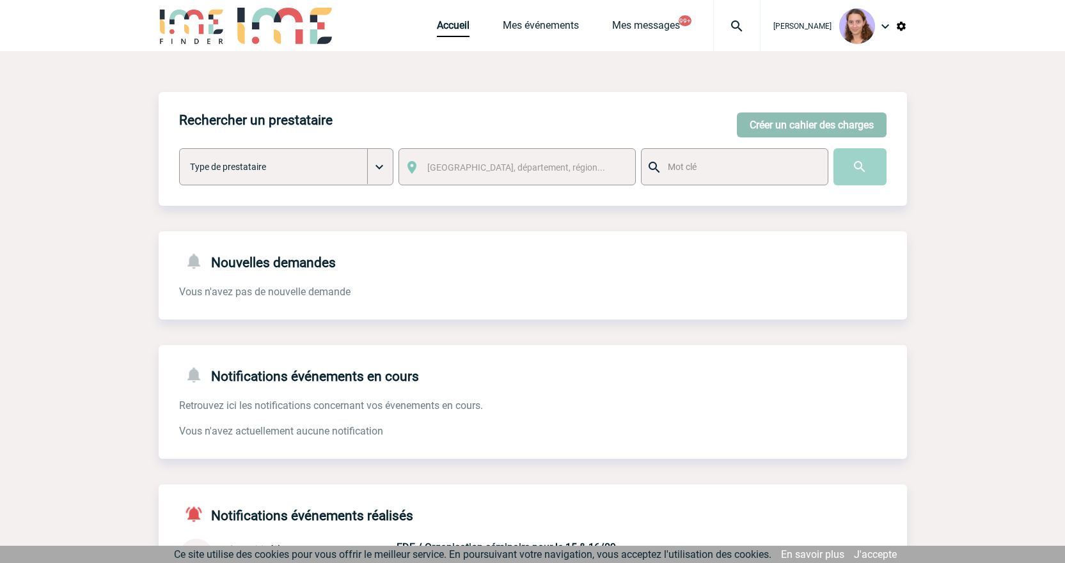
click at [807, 123] on button "Créer un cahier des charges" at bounding box center [812, 125] width 150 height 25
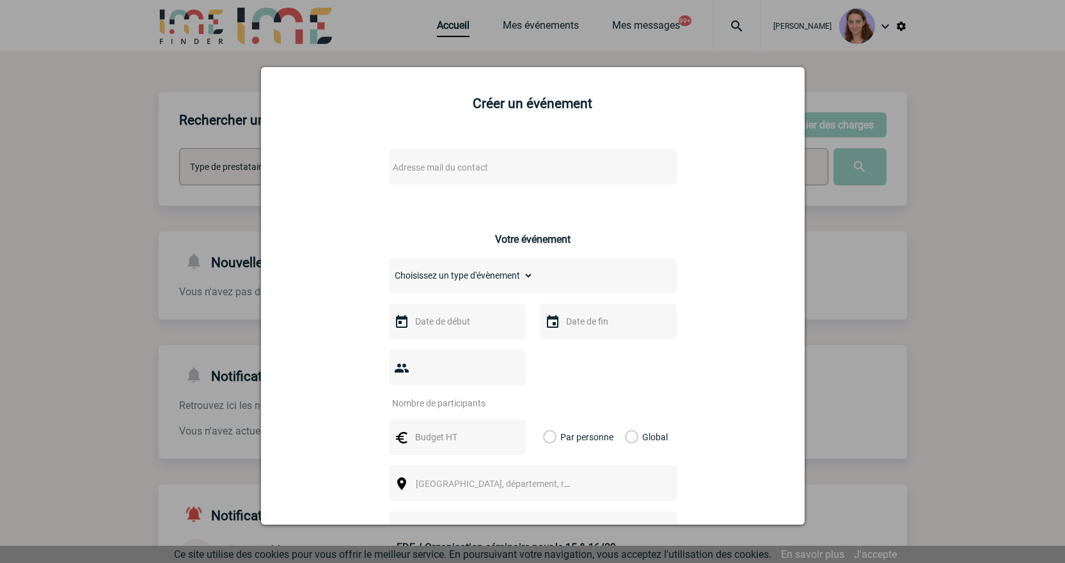
click at [444, 169] on span "Adresse mail du contact" at bounding box center [440, 167] width 95 height 10
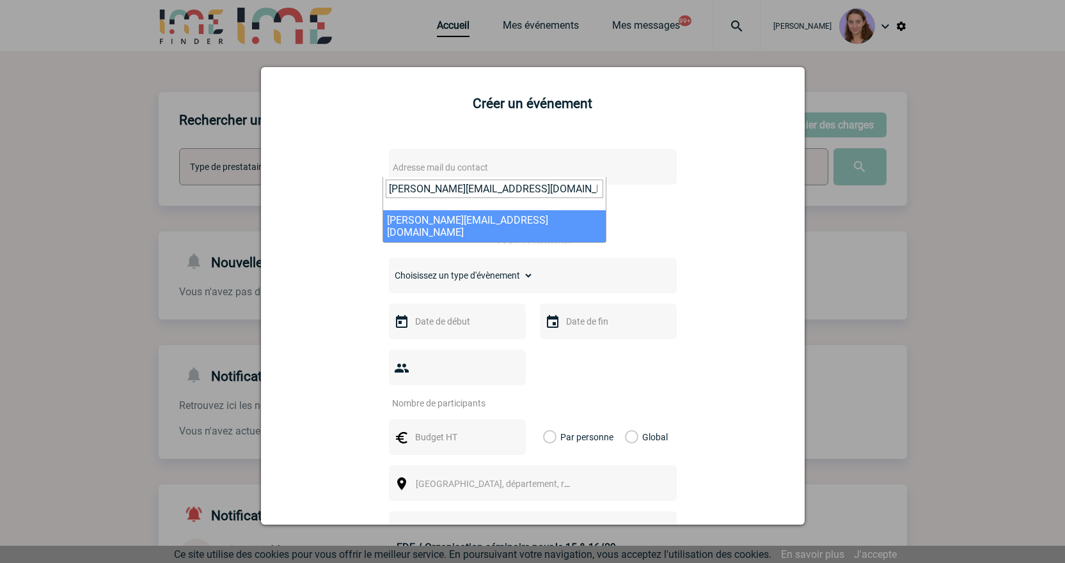
type input "[PERSON_NAME][EMAIL_ADDRESS][DOMAIN_NAME]"
select select "130014"
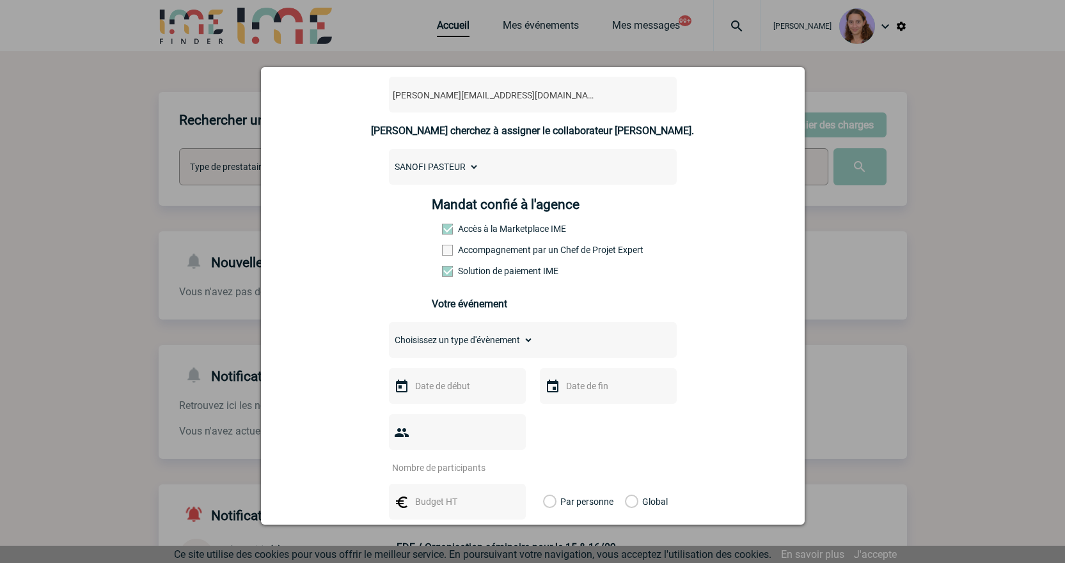
scroll to position [192, 0]
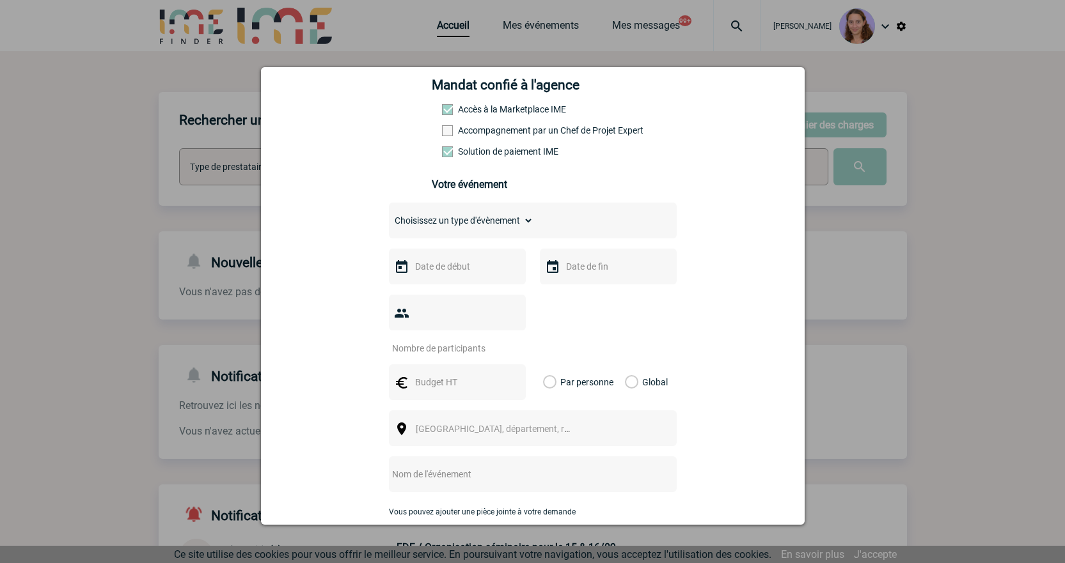
click at [457, 229] on select "Choisissez un type d'évènement Séminaire avec nuitée Séminaire sans nuitée Repa…" at bounding box center [461, 221] width 144 height 18
select select "4"
click at [389, 215] on select "Choisissez un type d'évènement Séminaire avec nuitée Séminaire sans nuitée Repa…" at bounding box center [461, 221] width 144 height 18
click at [453, 275] on input "text" at bounding box center [456, 266] width 88 height 17
click at [570, 285] on link "Suivant" at bounding box center [573, 292] width 20 height 20
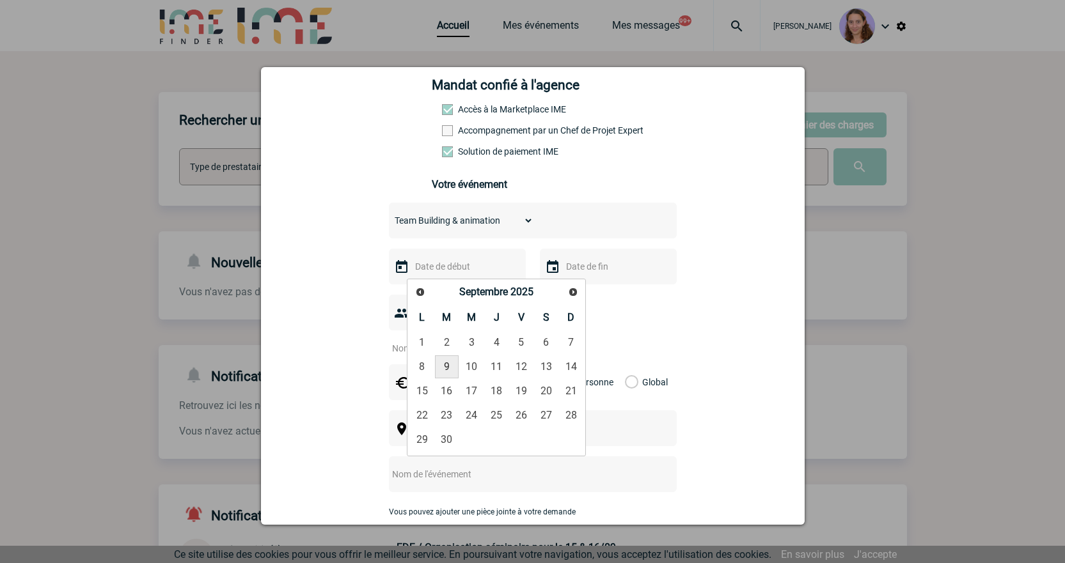
click at [446, 370] on link "9" at bounding box center [447, 366] width 24 height 23
type input "09-09-2025"
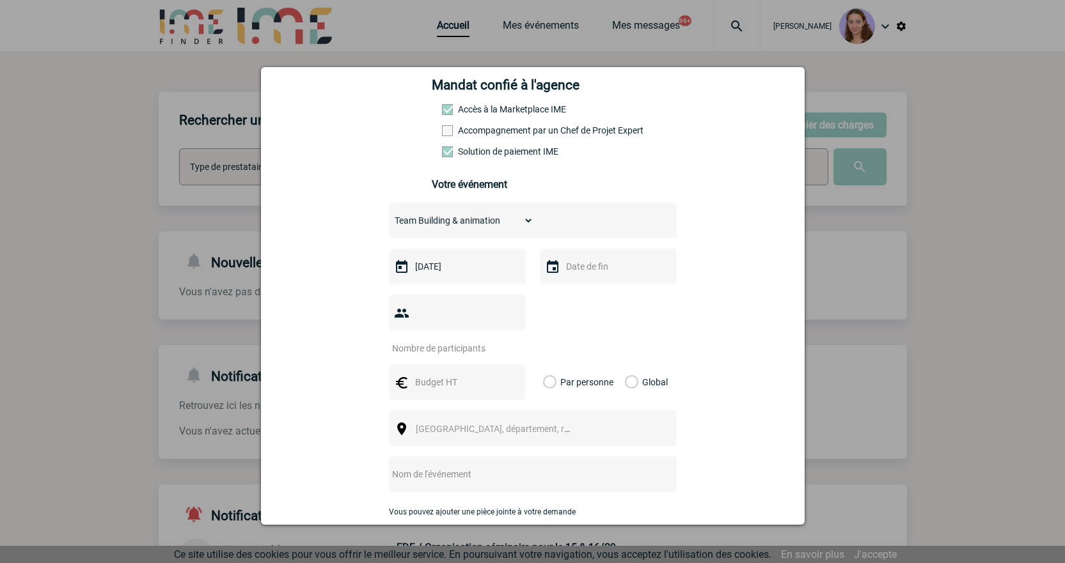
click at [434, 340] on input "number" at bounding box center [449, 348] width 120 height 17
type input "20"
click at [488, 374] on input "text" at bounding box center [456, 382] width 88 height 17
type input "2000"
click at [630, 364] on label "Global" at bounding box center [629, 382] width 8 height 36
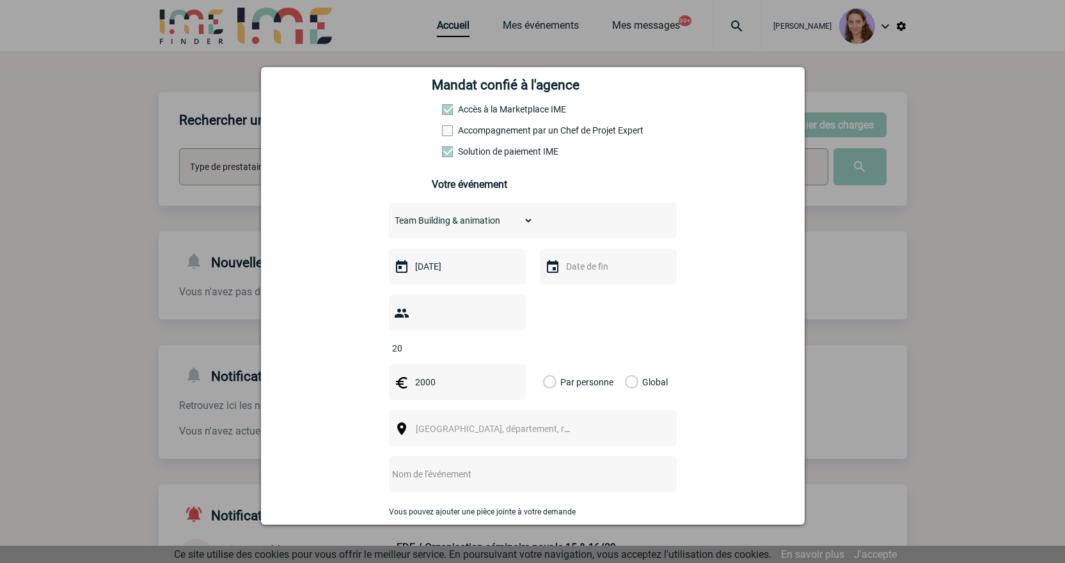
click at [0, 0] on input "Global" at bounding box center [0, 0] width 0 height 0
click at [543, 410] on div "[GEOGRAPHIC_DATA], département, région..." at bounding box center [533, 428] width 288 height 36
click at [542, 420] on span "[GEOGRAPHIC_DATA], département, région..." at bounding box center [498, 429] width 176 height 18
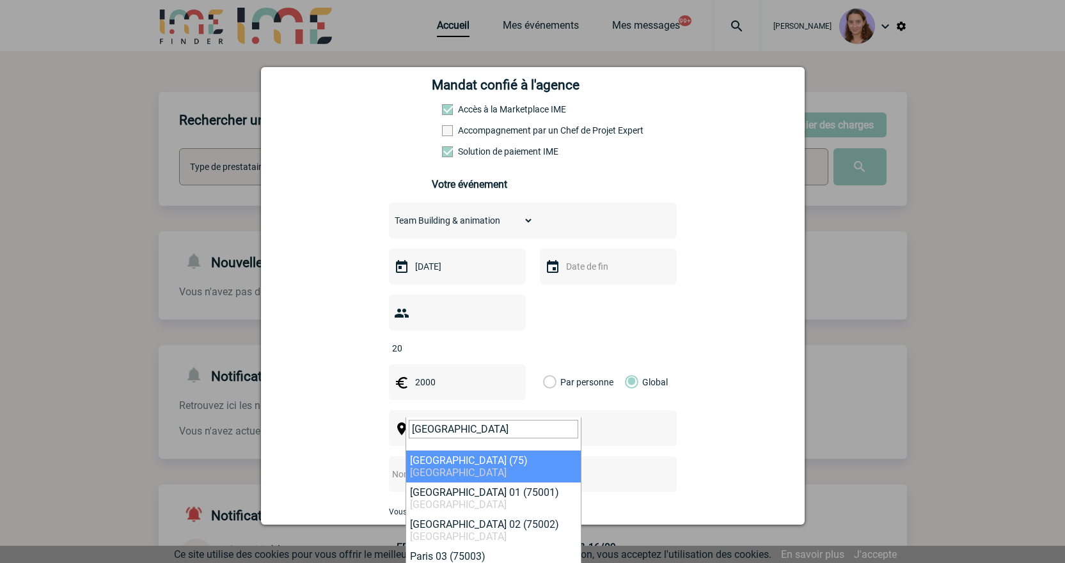
type input "Paris"
select select "3"
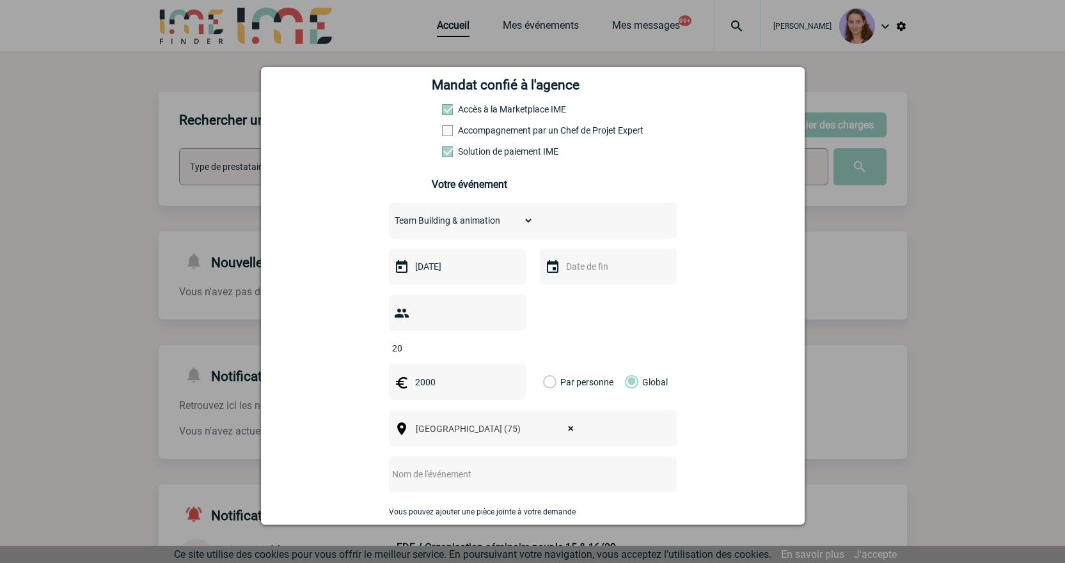
click at [472, 466] on input "text" at bounding box center [516, 474] width 254 height 17
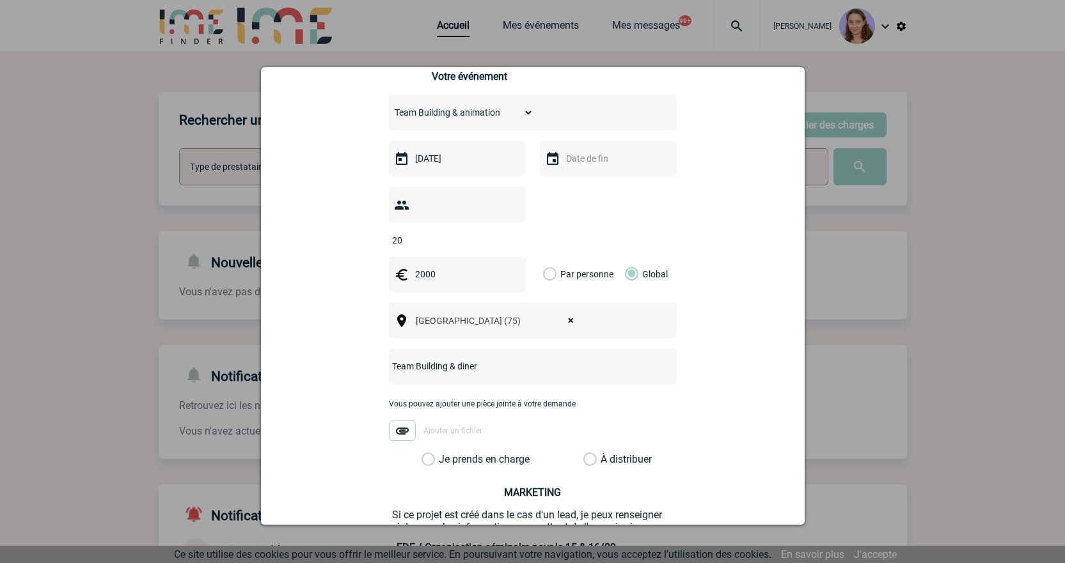
scroll to position [384, 0]
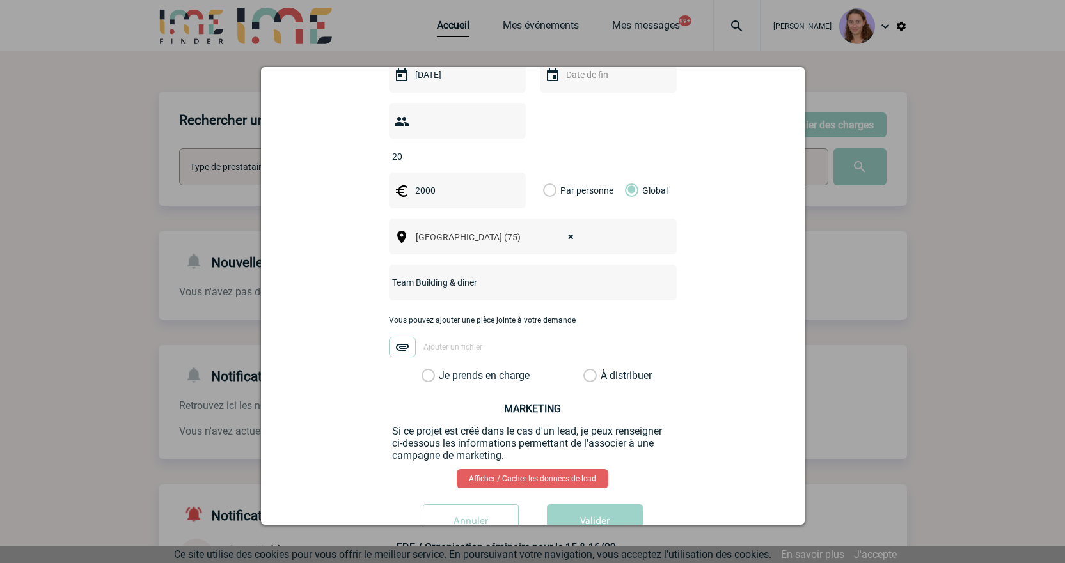
type input "Team Building & diner"
click at [583, 370] on label "À distribuer" at bounding box center [589, 376] width 13 height 13
click at [0, 0] on input "À distribuer" at bounding box center [0, 0] width 0 height 0
click at [600, 504] on button "Valider" at bounding box center [595, 522] width 96 height 36
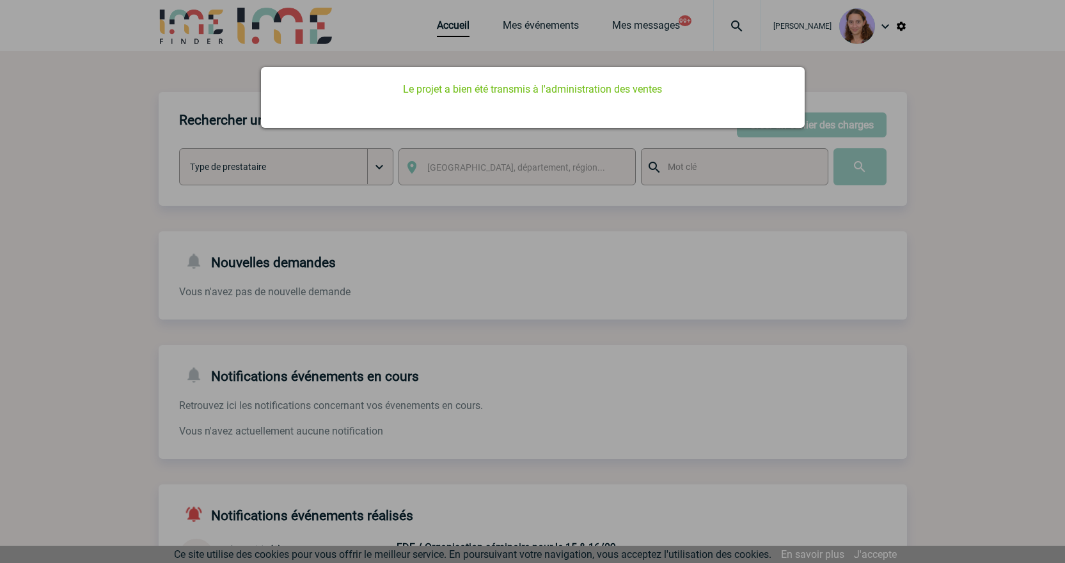
scroll to position [0, 0]
click at [476, 24] on div at bounding box center [532, 281] width 1065 height 563
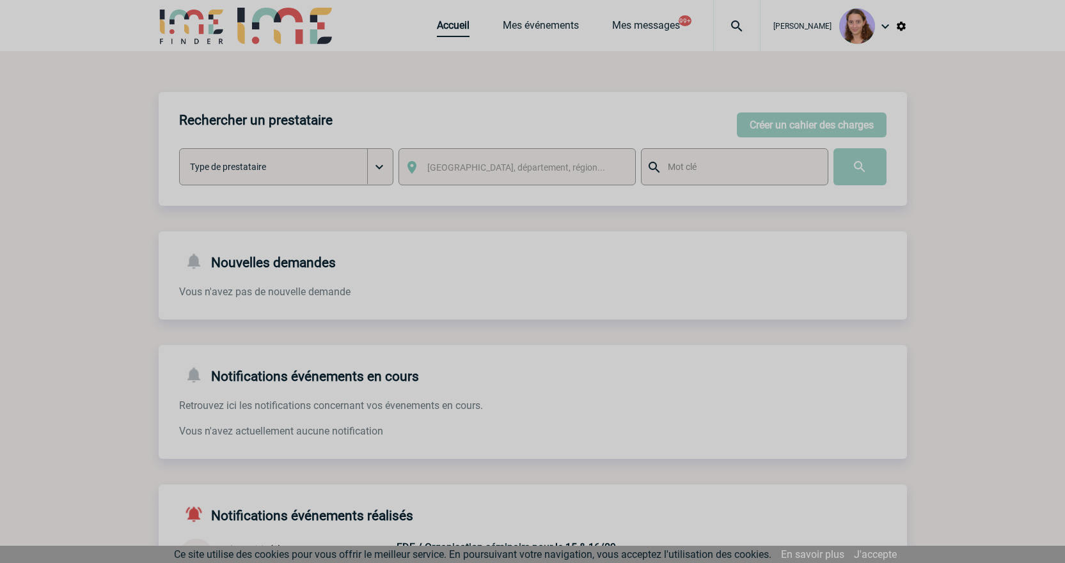
click at [456, 26] on link "Accueil" at bounding box center [453, 28] width 33 height 18
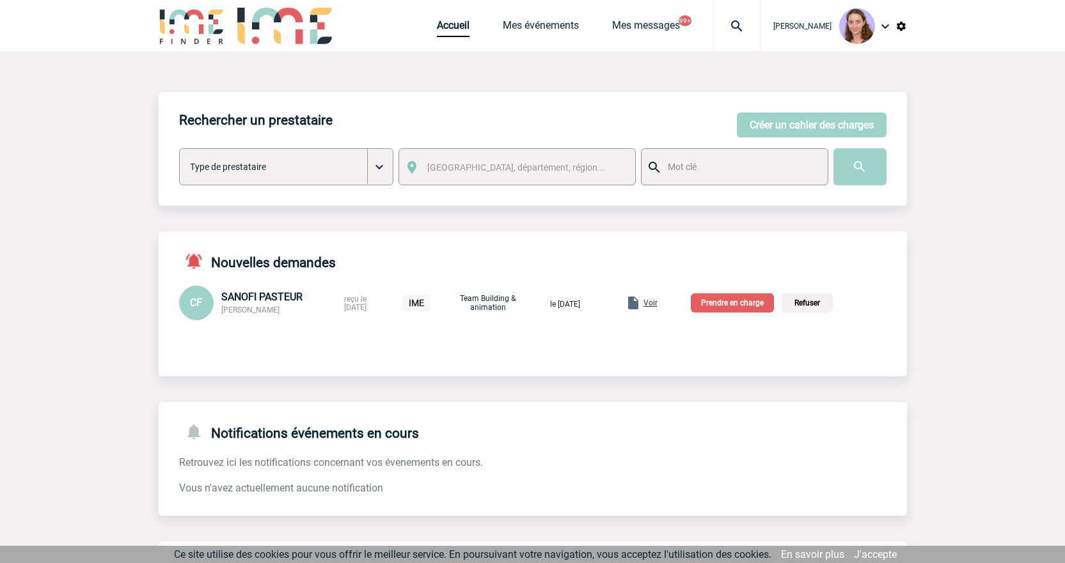
click at [657, 302] on span "Voir" at bounding box center [650, 303] width 14 height 9
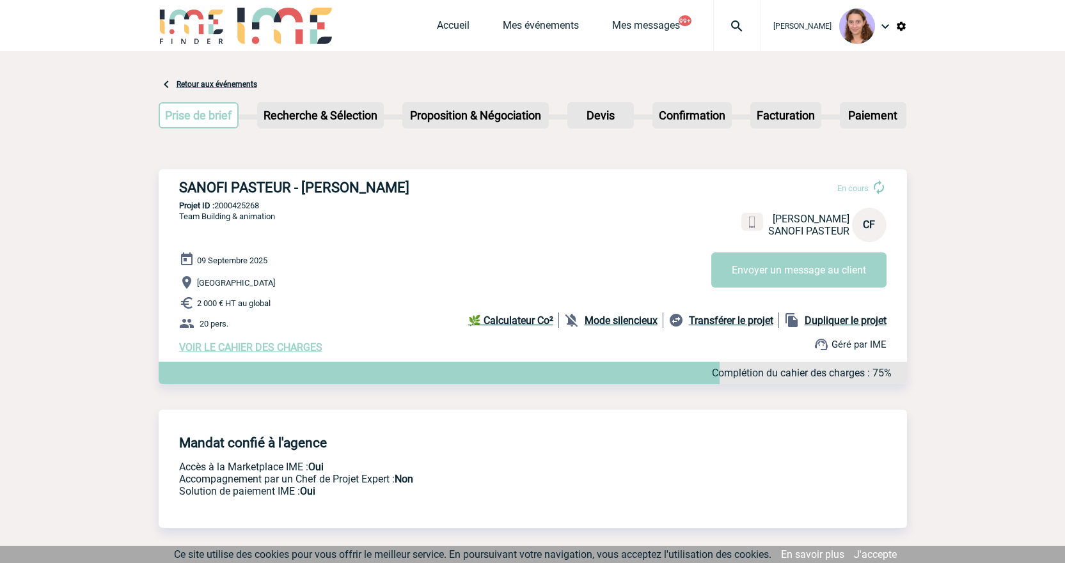
click at [247, 203] on p "Projet ID : 2000425268" at bounding box center [533, 206] width 748 height 10
copy p "2000425268"
click at [462, 23] on link "Accueil" at bounding box center [453, 28] width 33 height 18
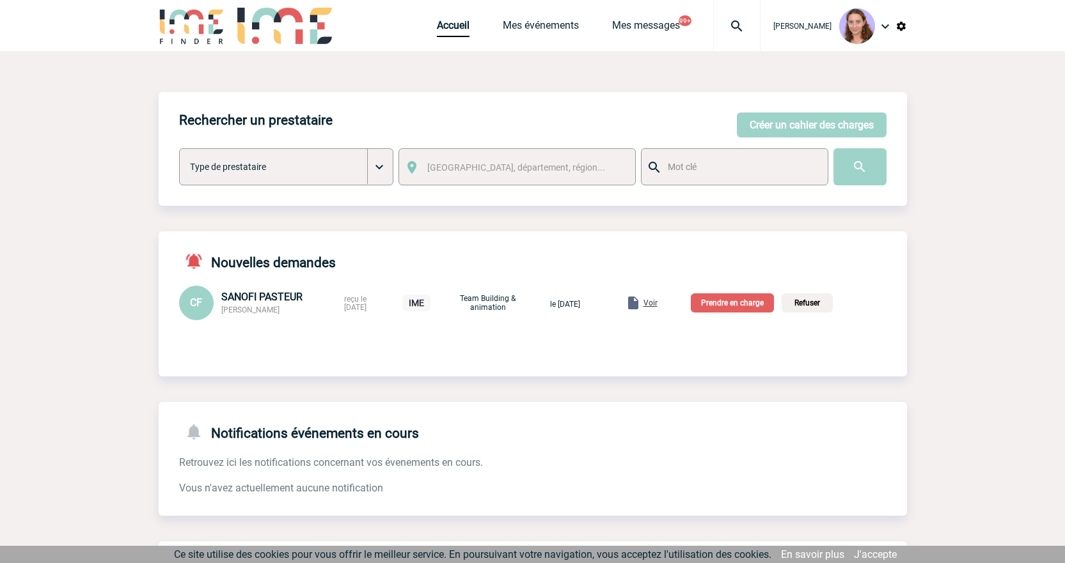
click at [728, 311] on p "Prendre en charge" at bounding box center [731, 302] width 83 height 19
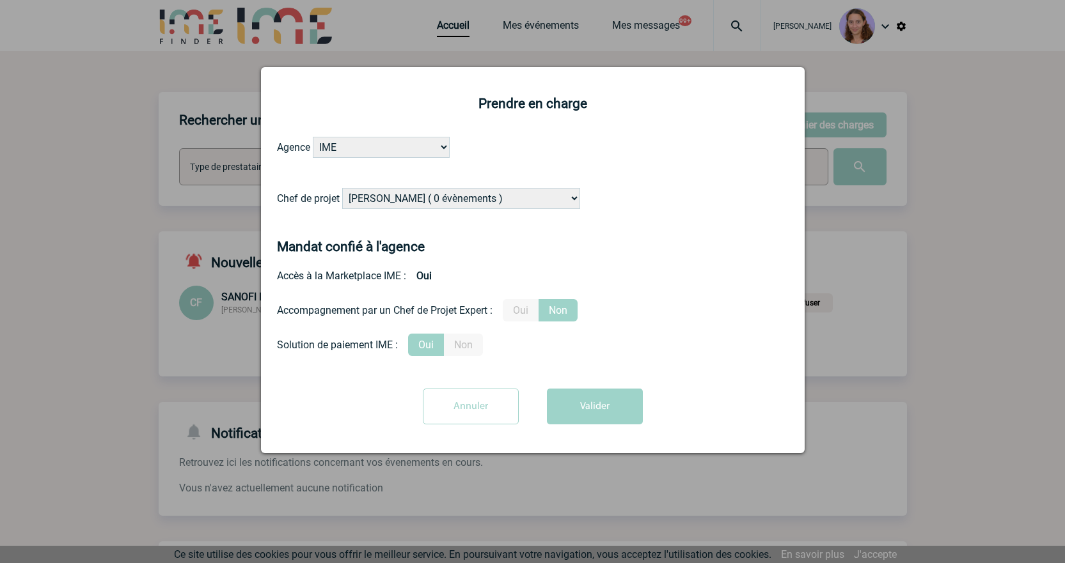
click at [403, 199] on select "[PERSON_NAME] ( 0 évènements ) [PERSON_NAME] ( 1196 évènements ) [PERSON_NAME] …" at bounding box center [461, 198] width 238 height 21
select select "131235"
click at [398, 199] on select "[PERSON_NAME] ( 0 évènements ) [PERSON_NAME] ( 1196 évènements ) [PERSON_NAME] …" at bounding box center [461, 198] width 238 height 21
click at [584, 403] on button "Valider" at bounding box center [595, 407] width 96 height 36
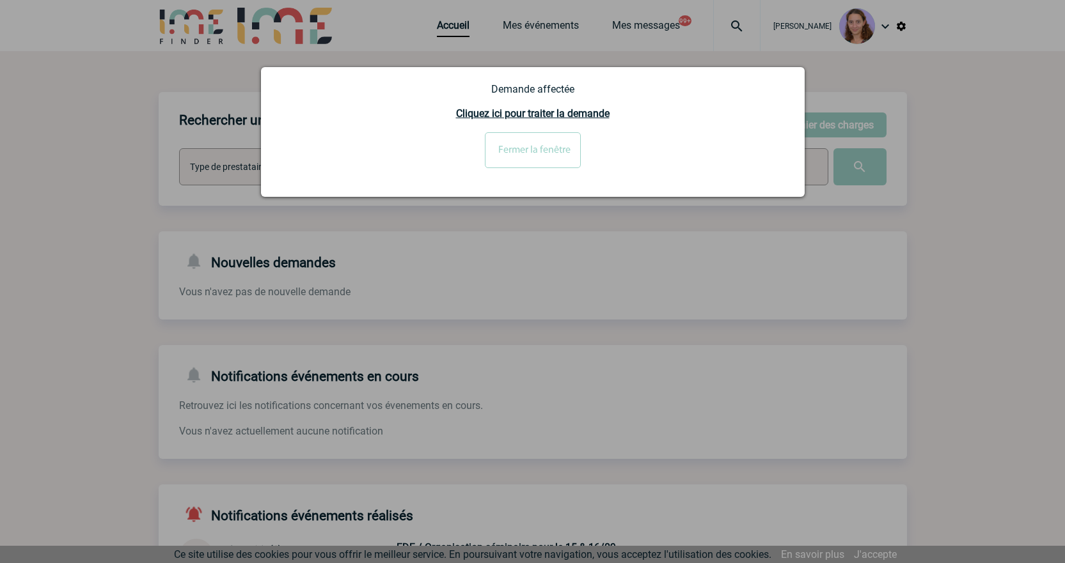
click at [534, 158] on input "Fermer la fenêtre" at bounding box center [533, 150] width 96 height 36
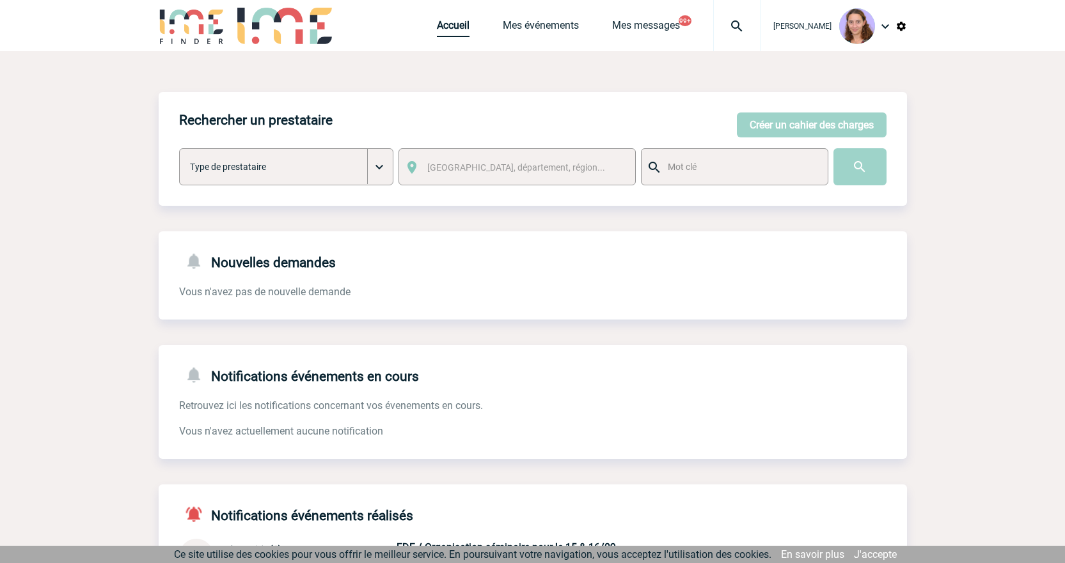
click at [453, 26] on link "Accueil" at bounding box center [453, 28] width 33 height 18
click at [537, 22] on link "Mes événements" at bounding box center [541, 28] width 76 height 18
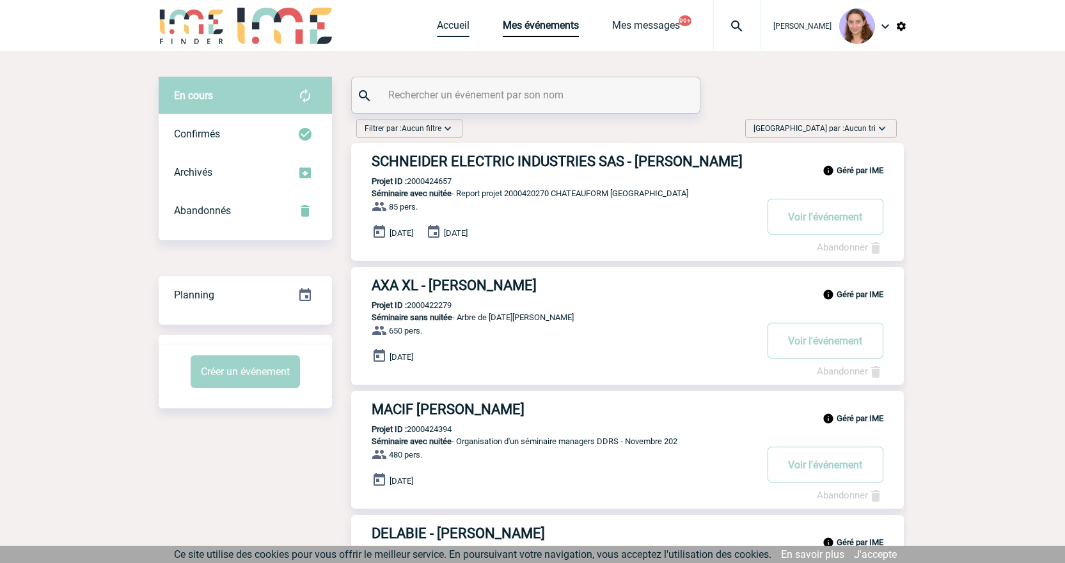
click at [449, 20] on link "Accueil" at bounding box center [453, 28] width 33 height 18
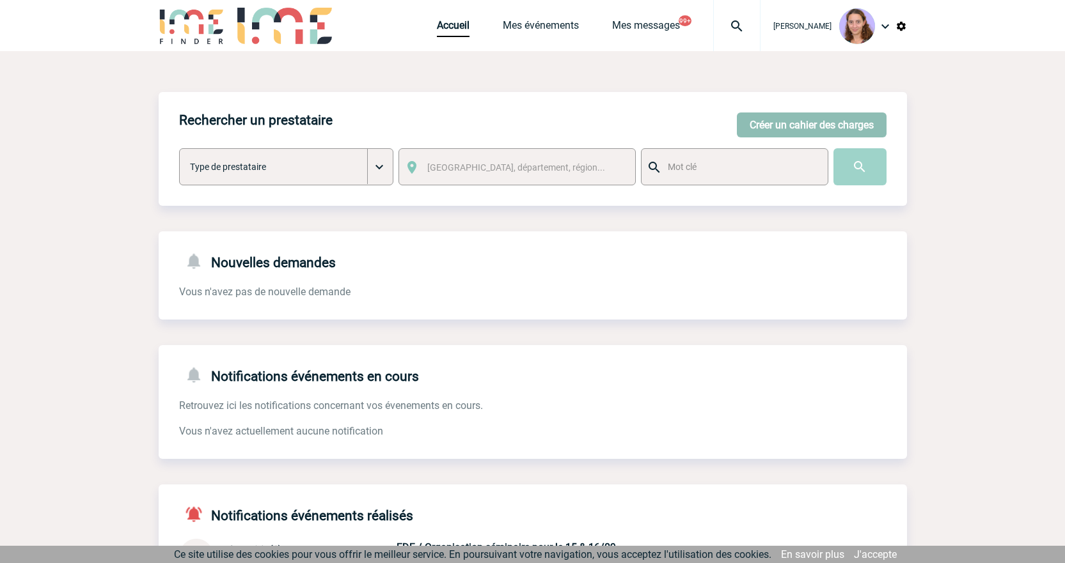
click at [790, 127] on button "Créer un cahier des charges" at bounding box center [812, 125] width 150 height 25
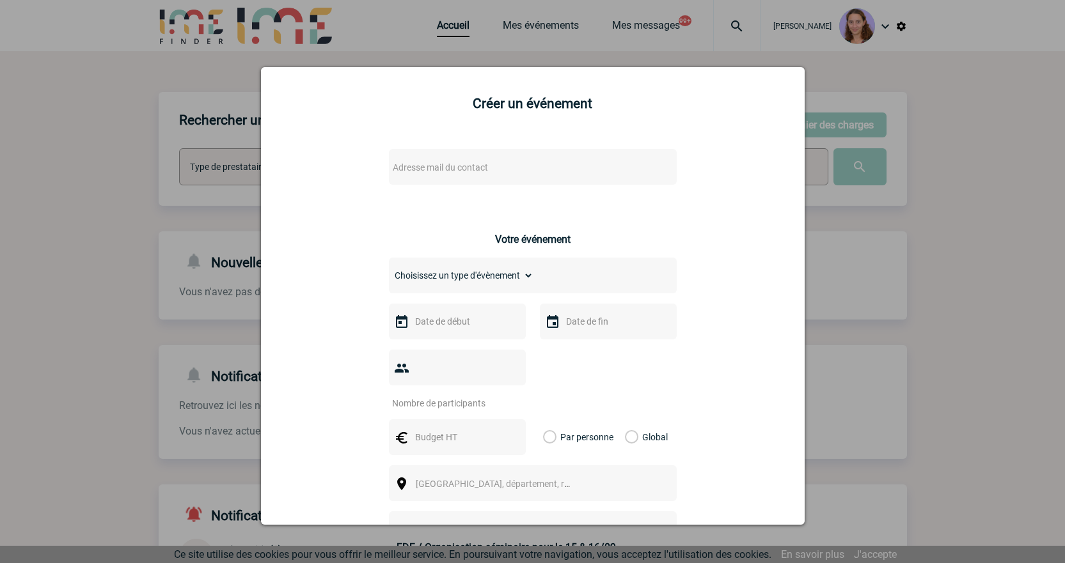
click at [421, 168] on span "Adresse mail du contact" at bounding box center [440, 167] width 95 height 10
click at [423, 183] on input "PETITPAS-SIMON" at bounding box center [494, 189] width 217 height 19
paste input "Dominique.PETITPAS-SIMON@3ds.com"
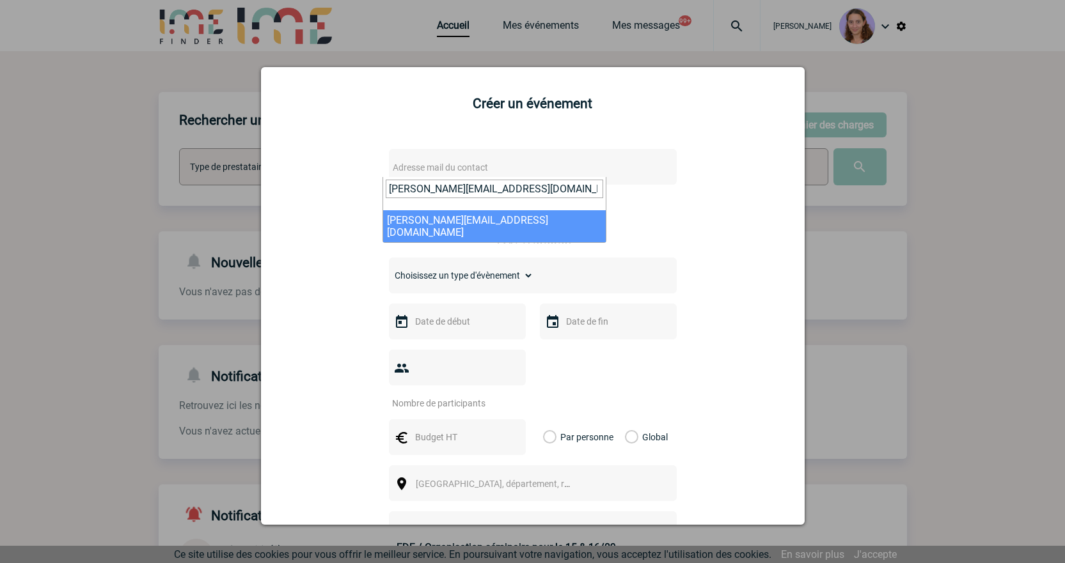
type input "Dominique.PETITPAS-SIMON@3ds.com"
select select "121828"
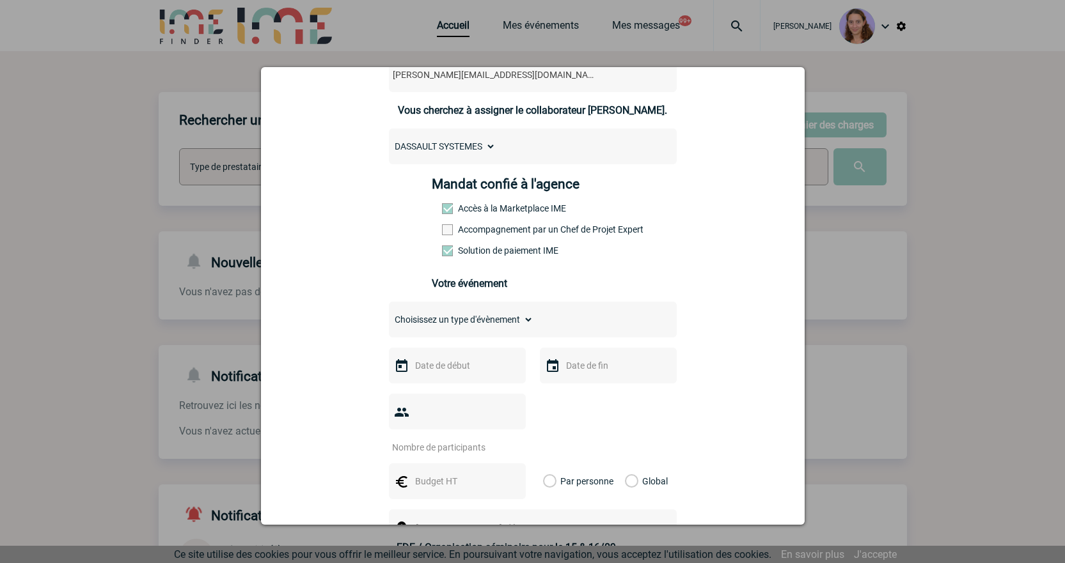
scroll to position [192, 0]
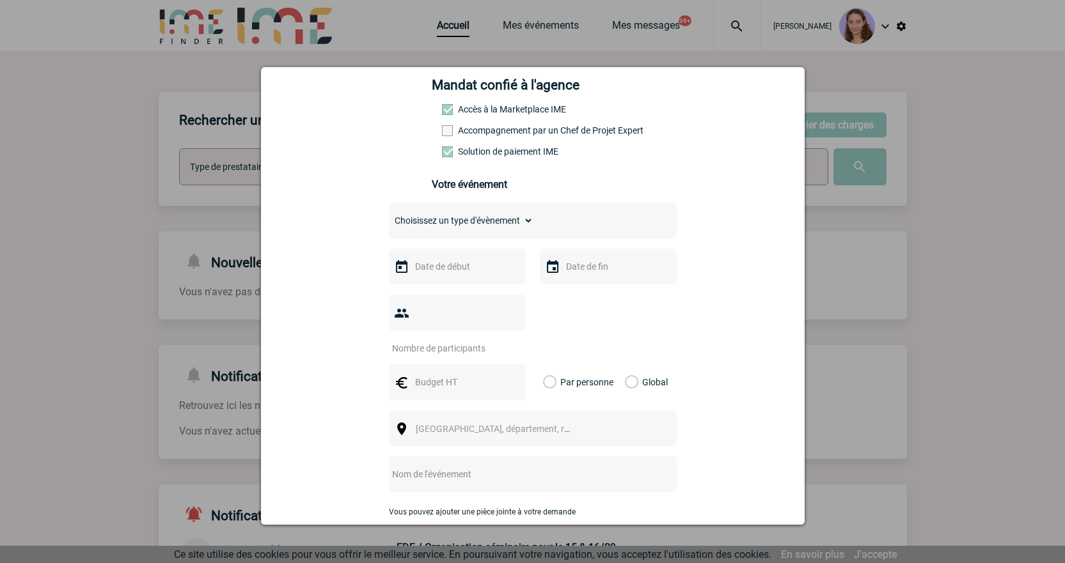
click at [494, 228] on select "Choisissez un type d'évènement Séminaire avec nuitée Séminaire sans nuitée Repa…" at bounding box center [461, 221] width 144 height 18
select select "3"
click at [389, 215] on select "Choisissez un type d'évènement Séminaire avec nuitée Séminaire sans nuitée Repa…" at bounding box center [461, 221] width 144 height 18
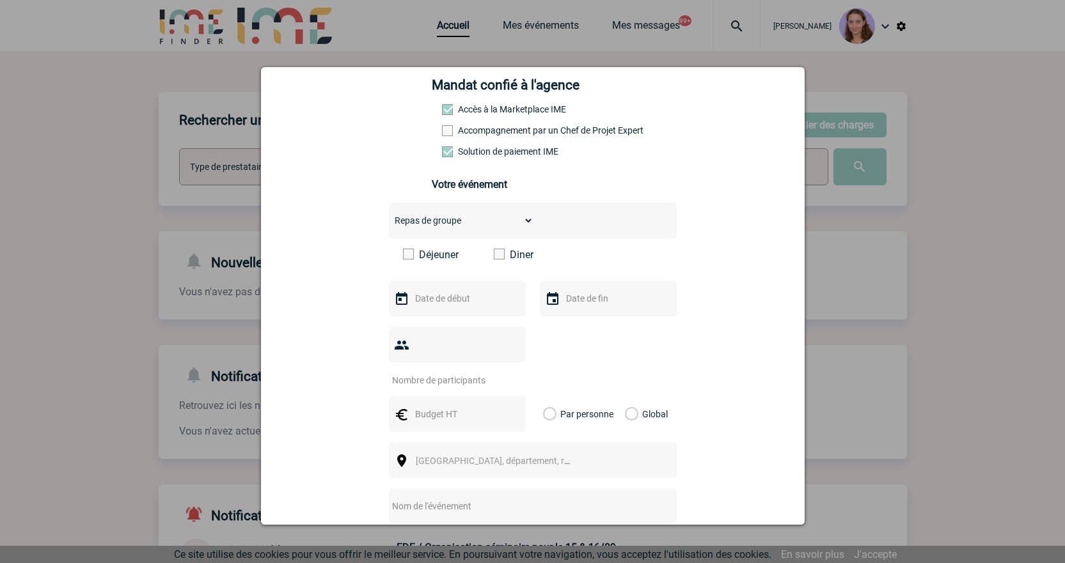
click at [499, 256] on label "Diner" at bounding box center [531, 255] width 74 height 12
click at [0, 0] on input "Diner" at bounding box center [0, 0] width 0 height 0
click at [433, 372] on input "number" at bounding box center [449, 380] width 120 height 17
type input "40"
click at [430, 304] on input "text" at bounding box center [456, 298] width 88 height 17
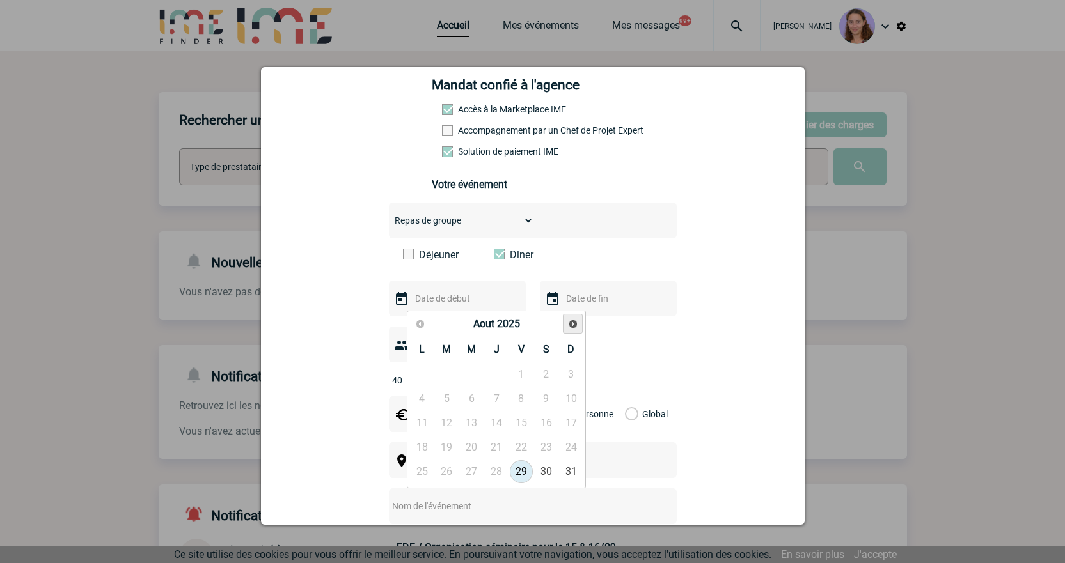
click at [573, 327] on span "Suivant" at bounding box center [573, 324] width 10 height 10
click at [453, 400] on link "7" at bounding box center [447, 398] width 24 height 23
type input "07-10-2025"
click at [463, 406] on input "text" at bounding box center [456, 414] width 88 height 17
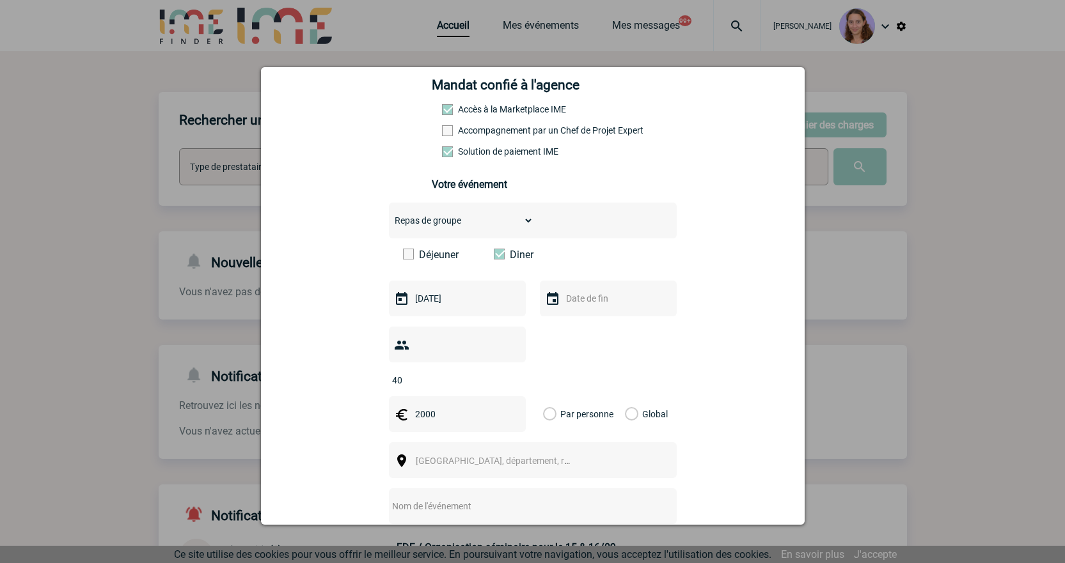
type input "2000"
click at [625, 400] on label "Global" at bounding box center [629, 414] width 8 height 36
click at [0, 0] on input "Global" at bounding box center [0, 0] width 0 height 0
click at [446, 442] on div "[GEOGRAPHIC_DATA], département, région..." at bounding box center [533, 460] width 288 height 36
click at [447, 456] on span "[GEOGRAPHIC_DATA], département, région..." at bounding box center [505, 461] width 178 height 10
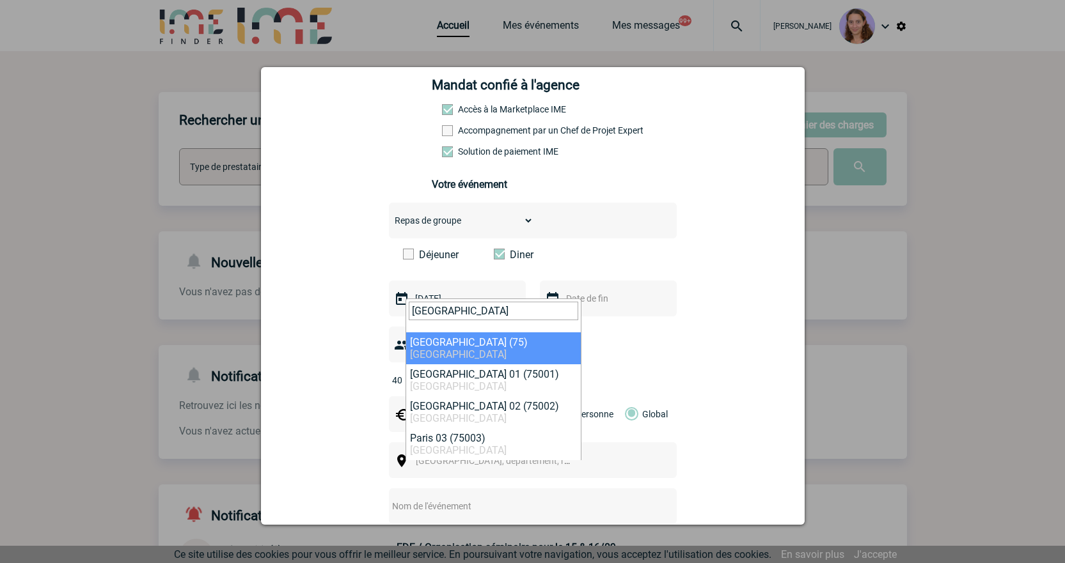
type input "paris"
select select "3"
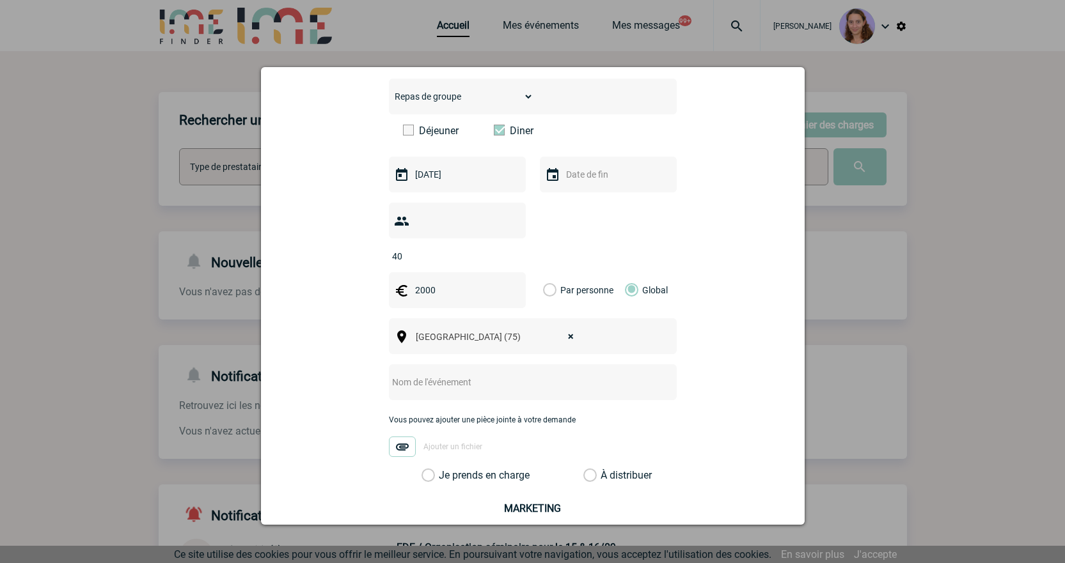
scroll to position [320, 0]
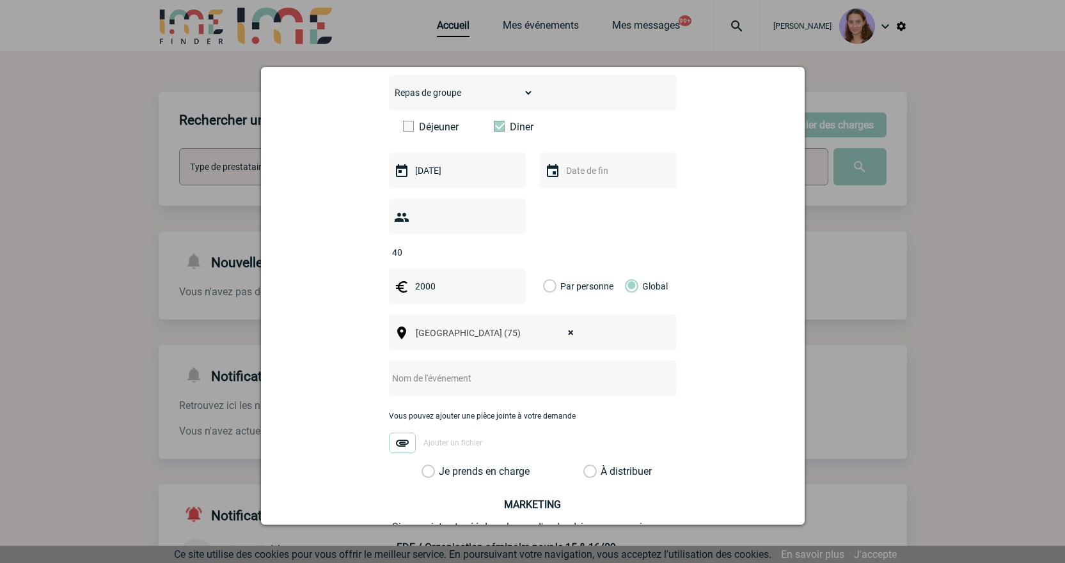
click at [449, 368] on div at bounding box center [533, 379] width 288 height 36
click at [439, 370] on input "text" at bounding box center [516, 378] width 254 height 17
click at [536, 370] on input "Cocktail dinatoire -" at bounding box center [516, 378] width 254 height 17
paste input "Restaurant Chez Renaud"
type input "Cocktail dinatoire - Restaurant Chez Renaud"
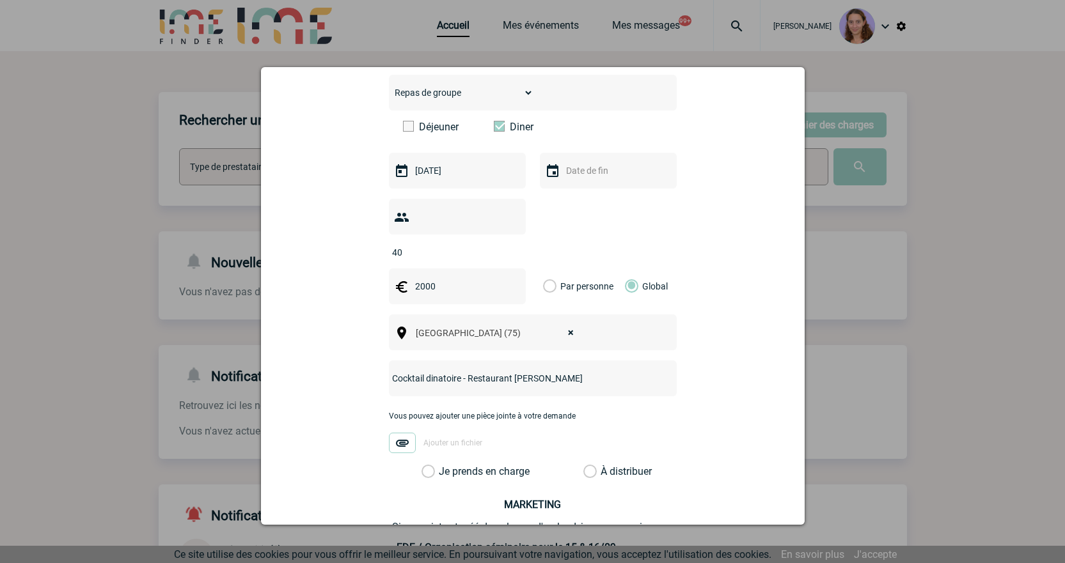
click at [583, 465] on label "À distribuer" at bounding box center [589, 471] width 13 height 13
click at [0, 0] on input "À distribuer" at bounding box center [0, 0] width 0 height 0
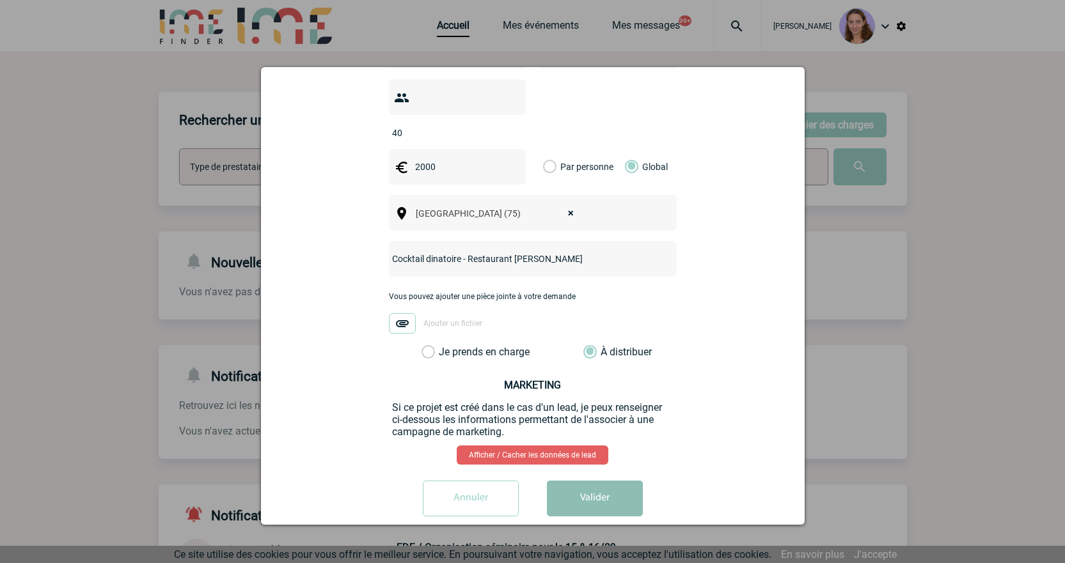
click at [602, 481] on button "Valider" at bounding box center [595, 499] width 96 height 36
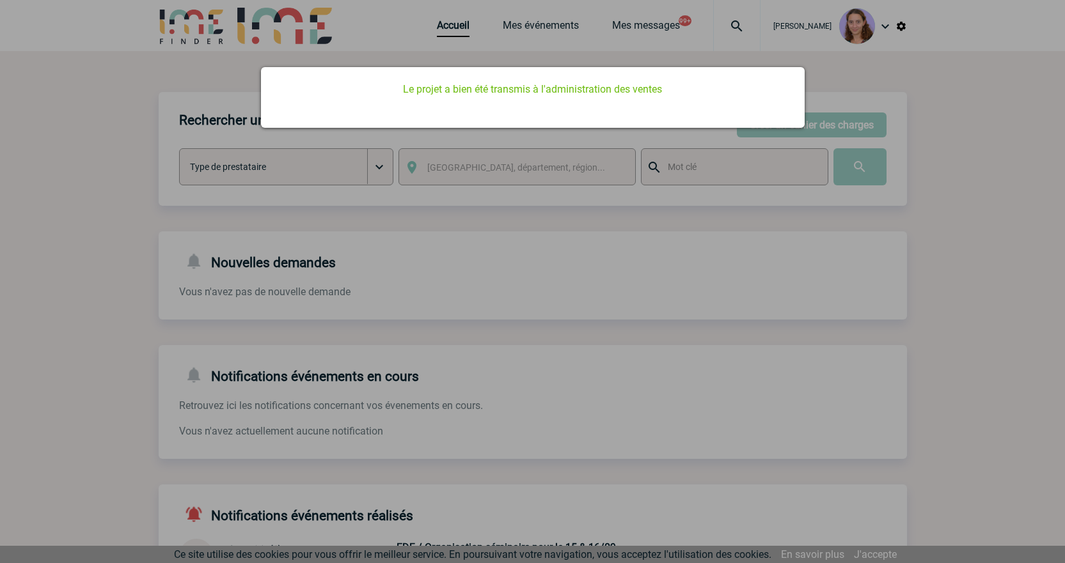
drag, startPoint x: 315, startPoint y: 180, endPoint x: 399, endPoint y: 110, distance: 109.4
click at [319, 166] on div at bounding box center [532, 281] width 1065 height 563
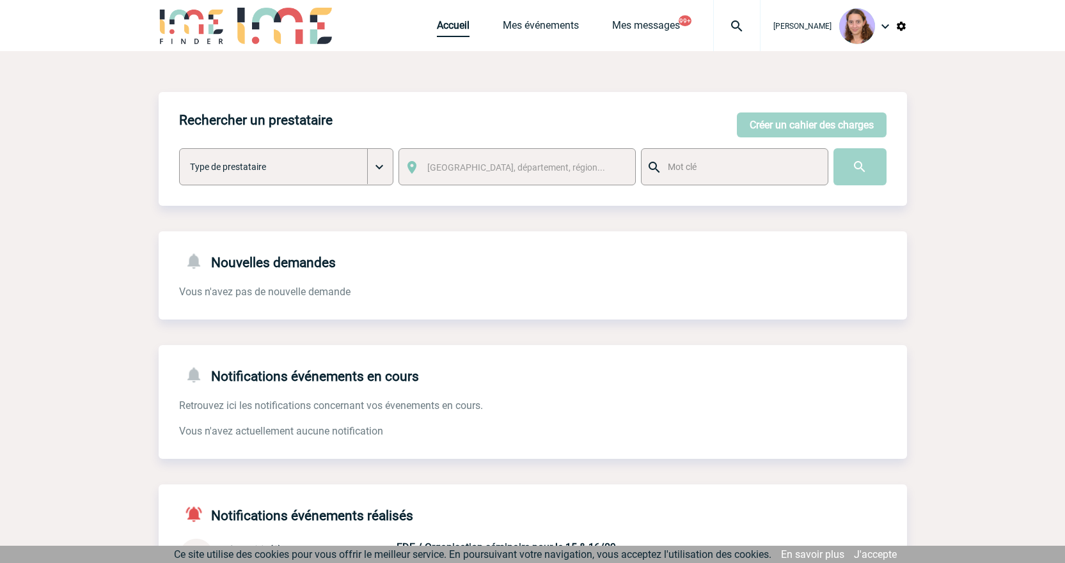
drag, startPoint x: 444, startPoint y: 29, endPoint x: 437, endPoint y: 27, distance: 7.3
click at [444, 29] on link "Accueil" at bounding box center [453, 28] width 33 height 18
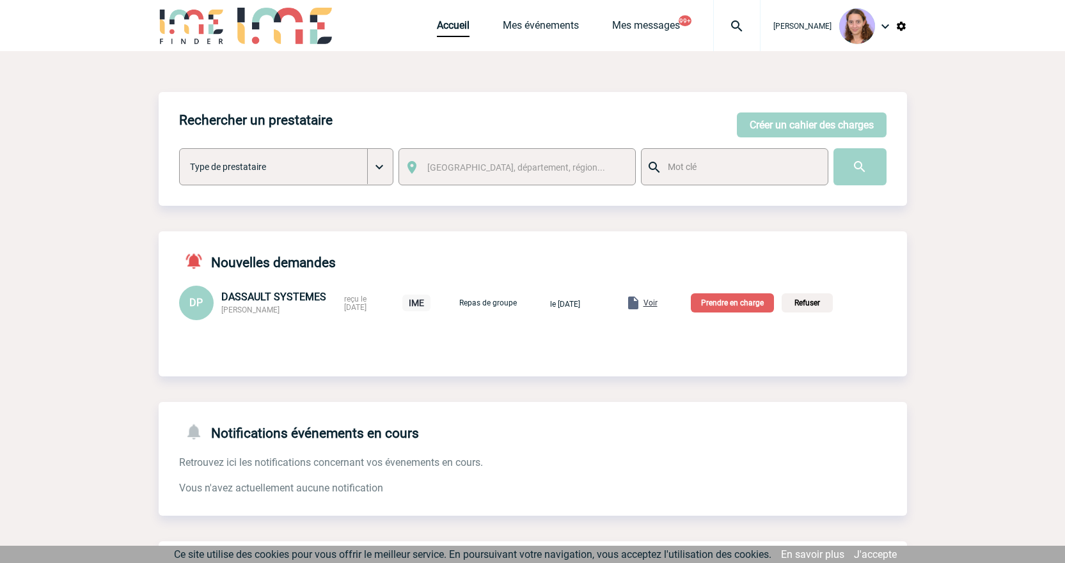
click at [657, 299] on span "Voir" at bounding box center [650, 303] width 14 height 9
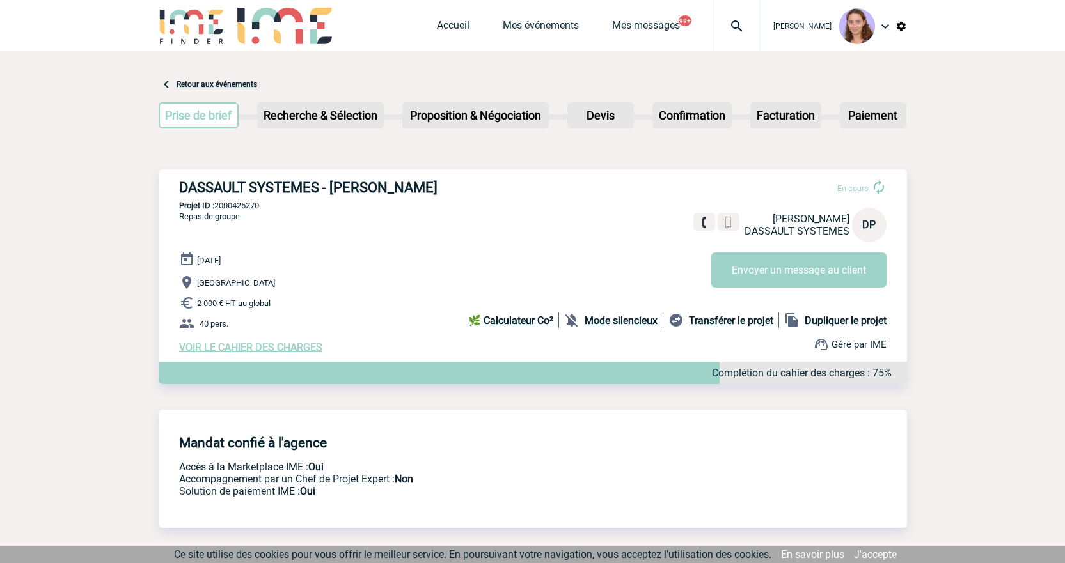
click at [243, 205] on p "Projet ID : 2000425270" at bounding box center [533, 206] width 748 height 10
copy p "2000425270"
click at [438, 33] on link "Accueil" at bounding box center [453, 28] width 33 height 18
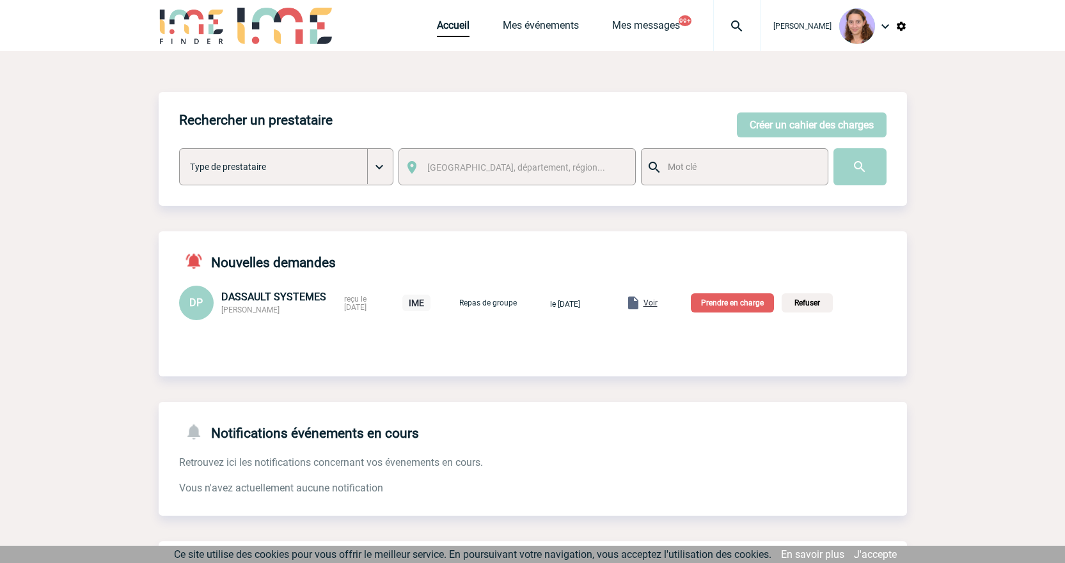
click at [721, 299] on p "Prendre en charge" at bounding box center [731, 302] width 83 height 19
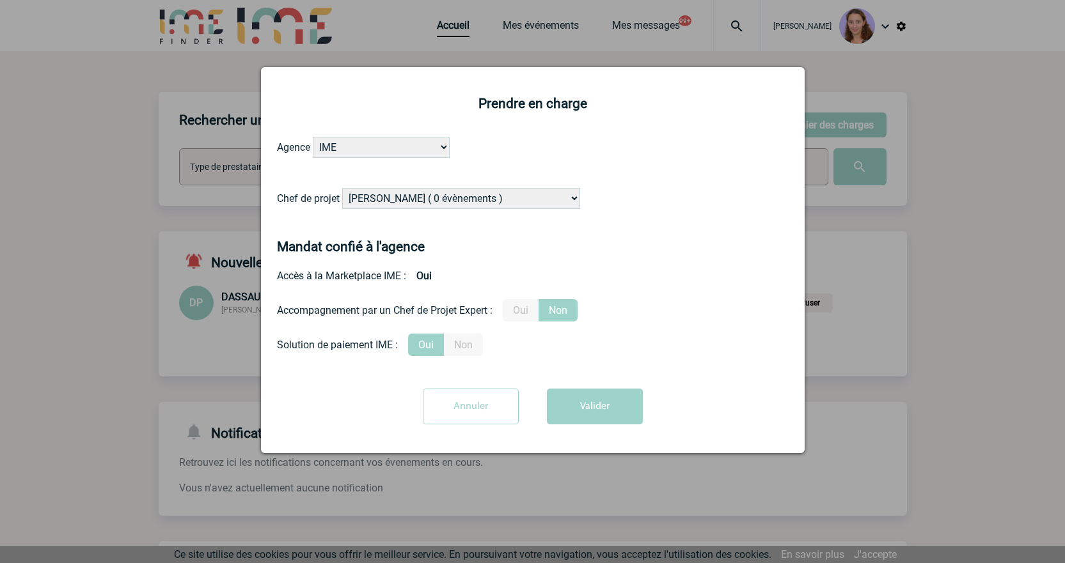
click at [397, 203] on select "[PERSON_NAME] ( 0 évènements ) [PERSON_NAME] ( 1196 évènements ) [PERSON_NAME] …" at bounding box center [461, 198] width 238 height 21
click at [343, 189] on select "[PERSON_NAME] ( 0 évènements ) [PERSON_NAME] ( 1196 évènements ) [PERSON_NAME] …" at bounding box center [461, 198] width 238 height 21
click at [379, 201] on select "Alizée VERLAGUET ( 0 évènements ) Anne GIRAUD ( 1196 évènements ) Anne-François…" at bounding box center [461, 198] width 238 height 21
select select "131233"
click at [343, 189] on select "Alizée VERLAGUET ( 0 évènements ) Anne GIRAUD ( 1196 évènements ) Anne-François…" at bounding box center [461, 198] width 238 height 21
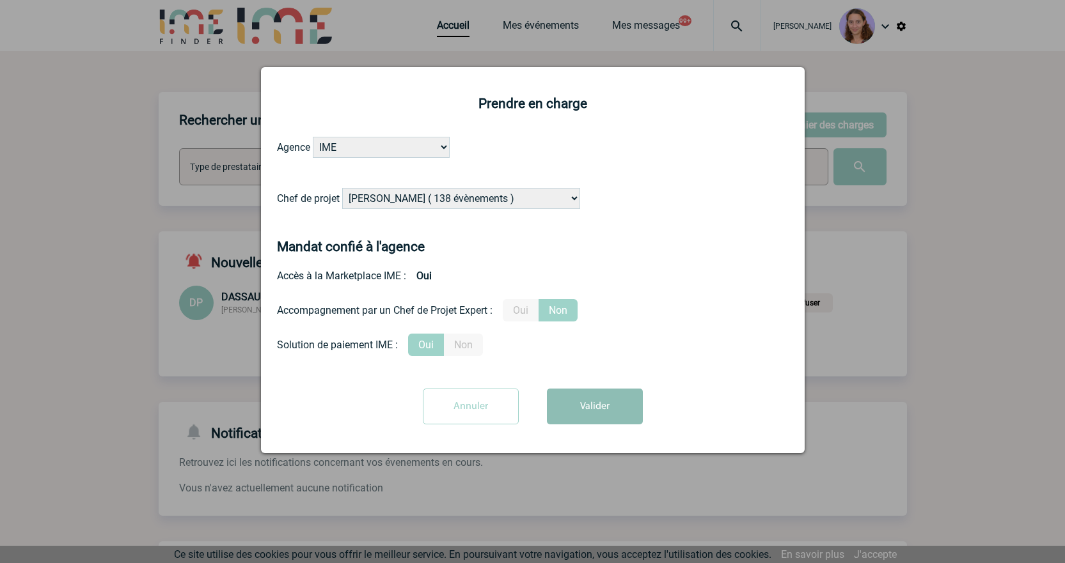
click at [564, 389] on form "Agence IME IME Nantes IME Aix-Marseille Chef de projet Alizée VERLAGUET ( 0 évè…" at bounding box center [532, 285] width 511 height 297
click at [617, 416] on button "Valider" at bounding box center [595, 407] width 96 height 36
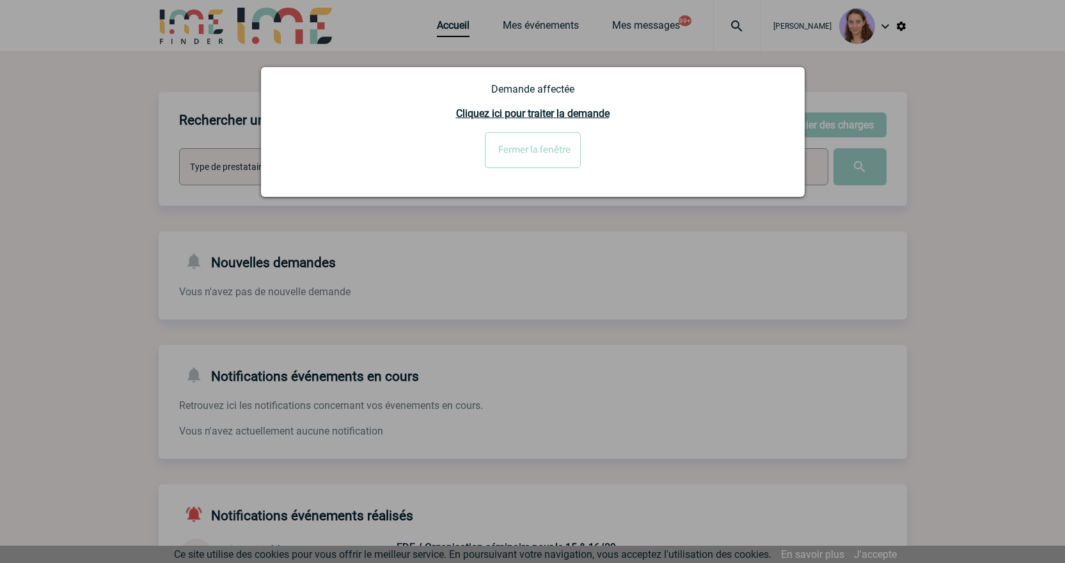
click at [538, 150] on input "Fermer la fenêtre" at bounding box center [533, 150] width 96 height 36
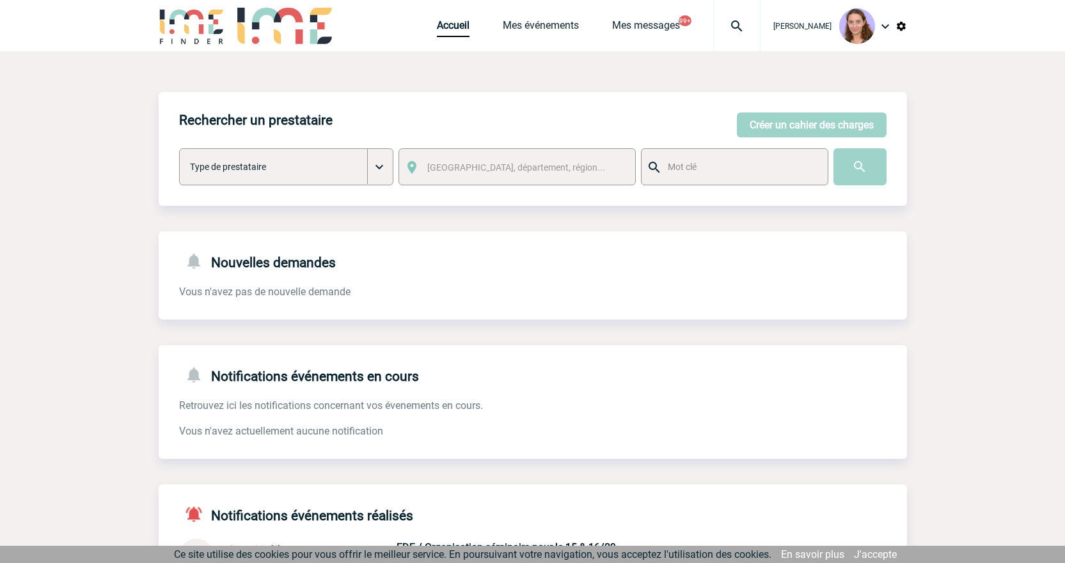
drag, startPoint x: 730, startPoint y: 20, endPoint x: 717, endPoint y: 32, distance: 18.1
click at [730, 20] on img at bounding box center [737, 26] width 46 height 15
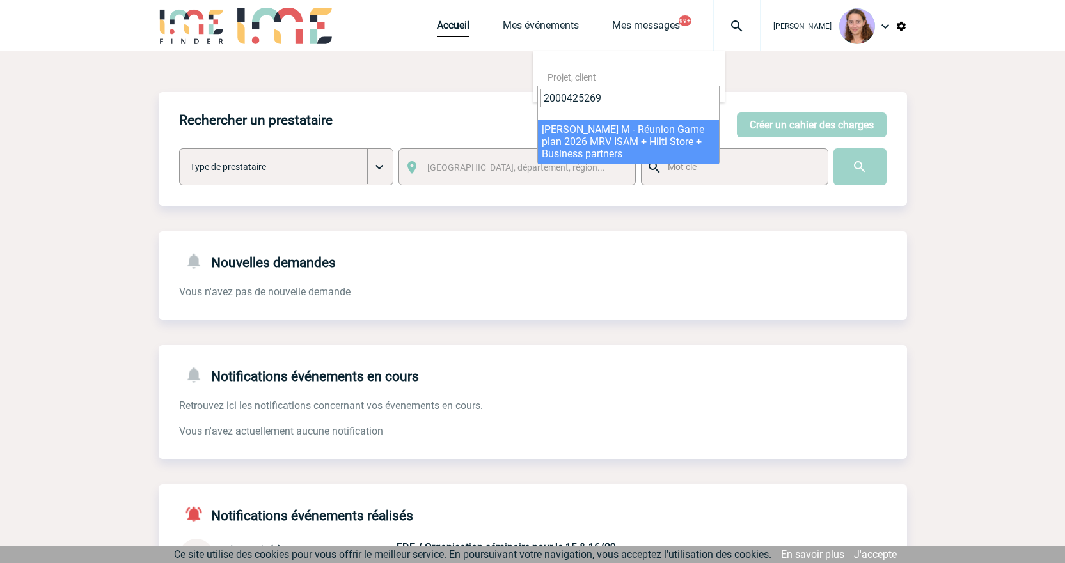
type input "2000425269"
select select "24770"
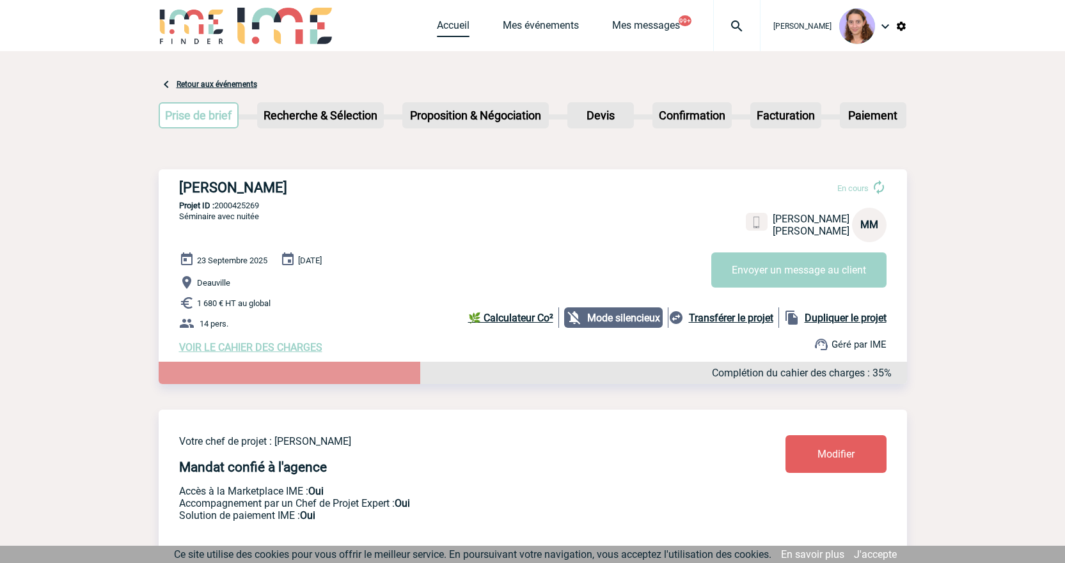
click at [454, 21] on link "Accueil" at bounding box center [453, 28] width 33 height 18
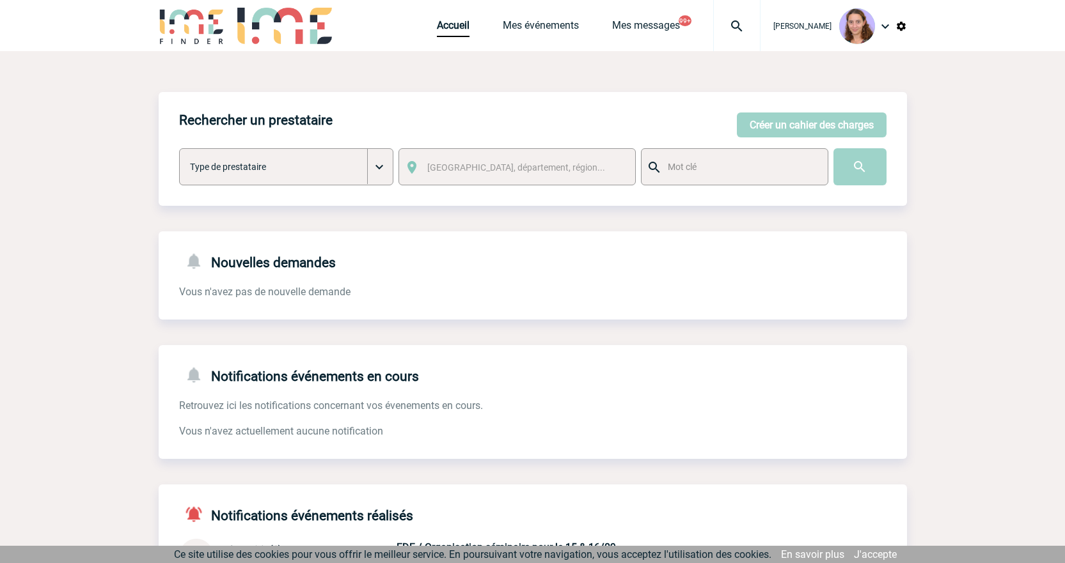
click at [719, 39] on div at bounding box center [736, 25] width 47 height 51
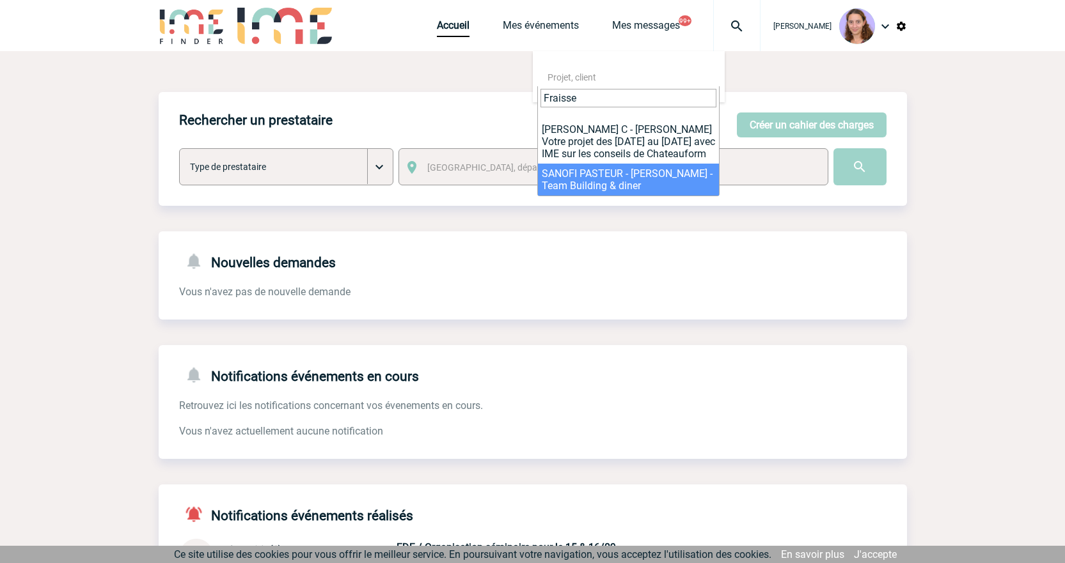
type input "Fraisse"
select select "24769"
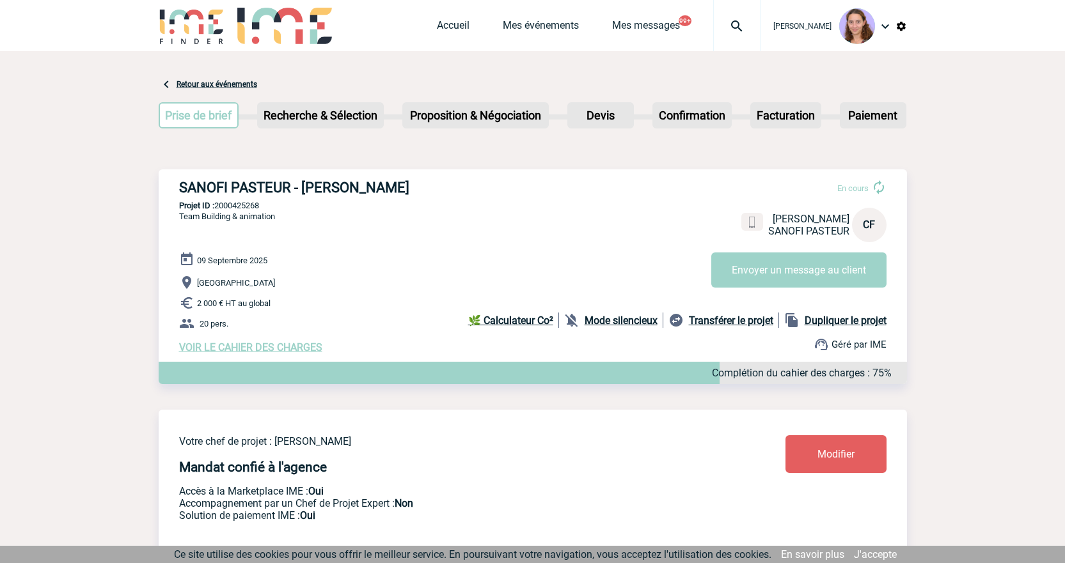
click at [240, 208] on p "Projet ID : 2000425268" at bounding box center [533, 206] width 748 height 10
copy p "2000425268"
click at [448, 24] on link "Accueil" at bounding box center [453, 28] width 33 height 18
